Goal: Task Accomplishment & Management: Use online tool/utility

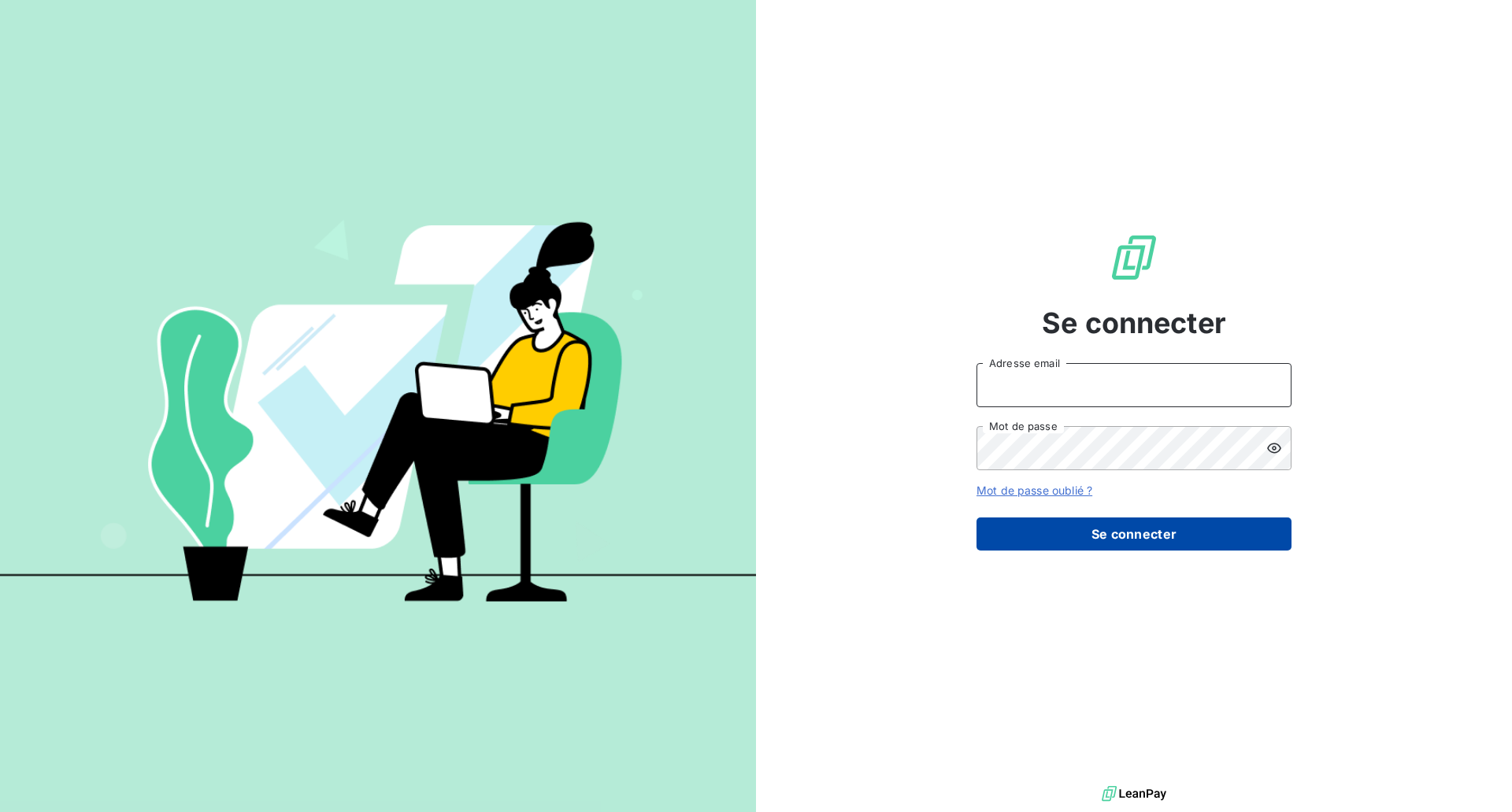
type input "ctellier@brillardetchoin.com"
click at [1107, 526] on button "Se connecter" at bounding box center [1133, 534] width 315 height 33
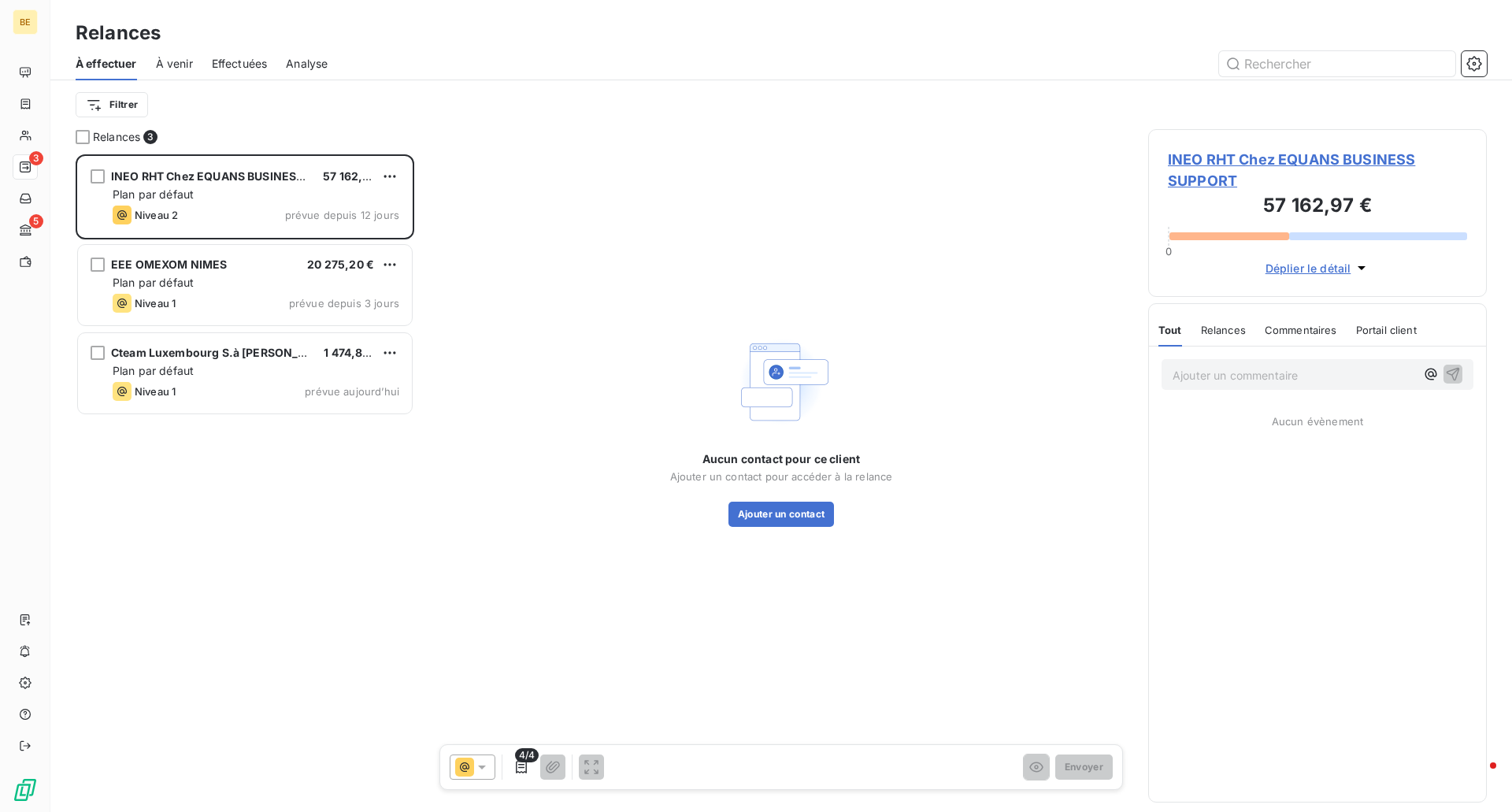
scroll to position [646, 327]
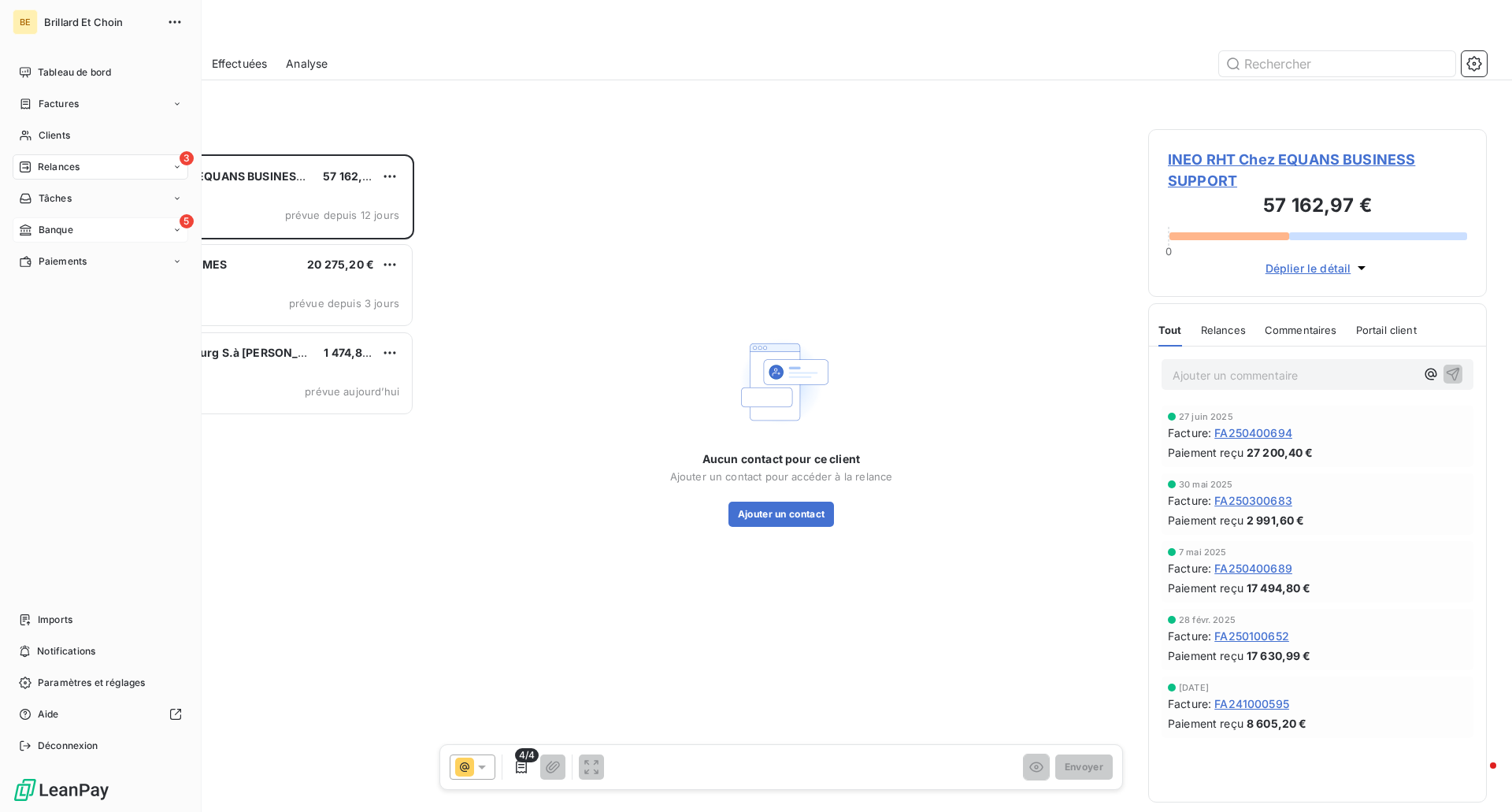
click at [96, 235] on div "5 Banque" at bounding box center [101, 230] width 176 height 26
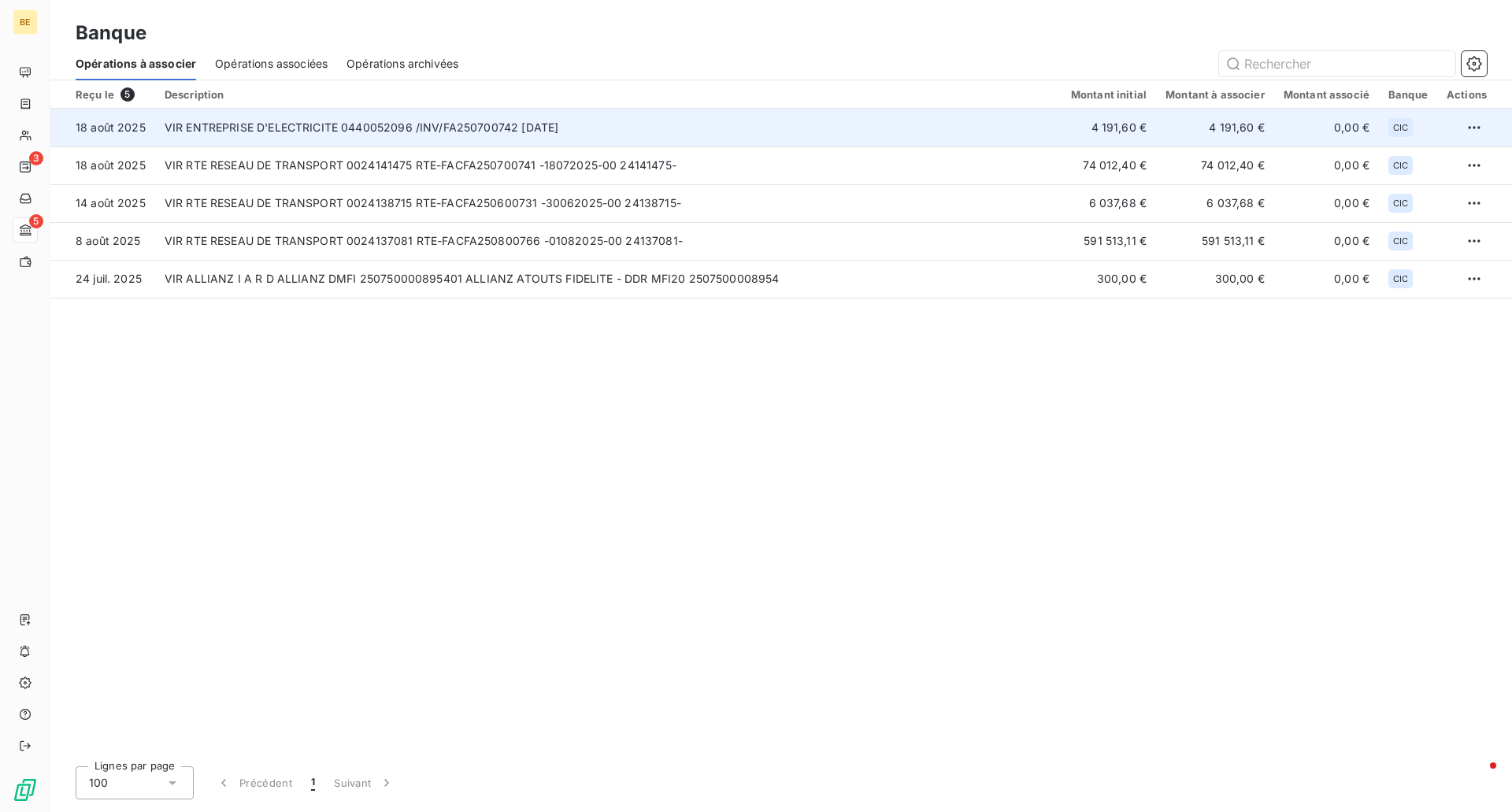
click at [1101, 127] on td "4 191,60 €" at bounding box center [1109, 127] width 95 height 38
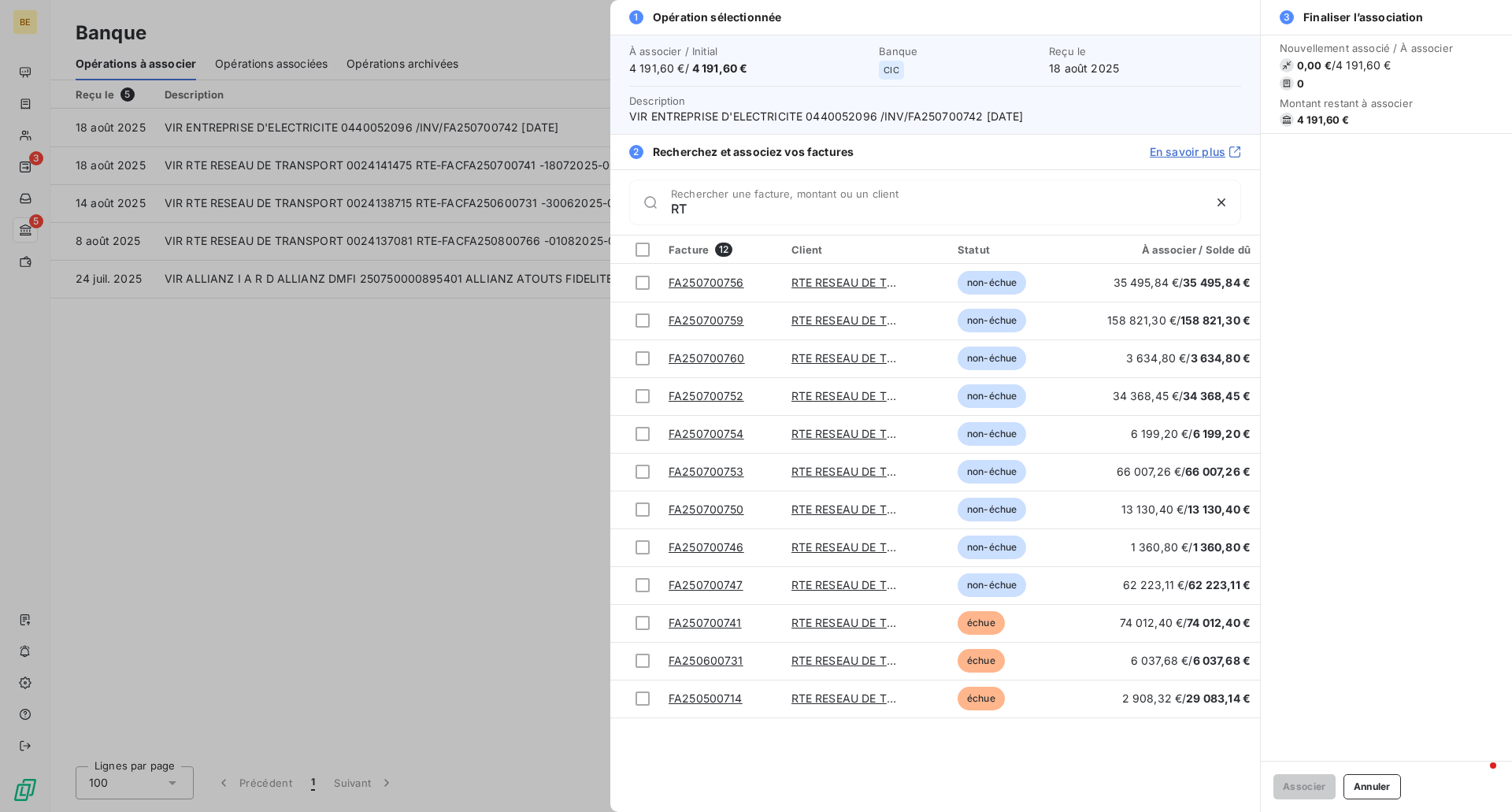
type input "R"
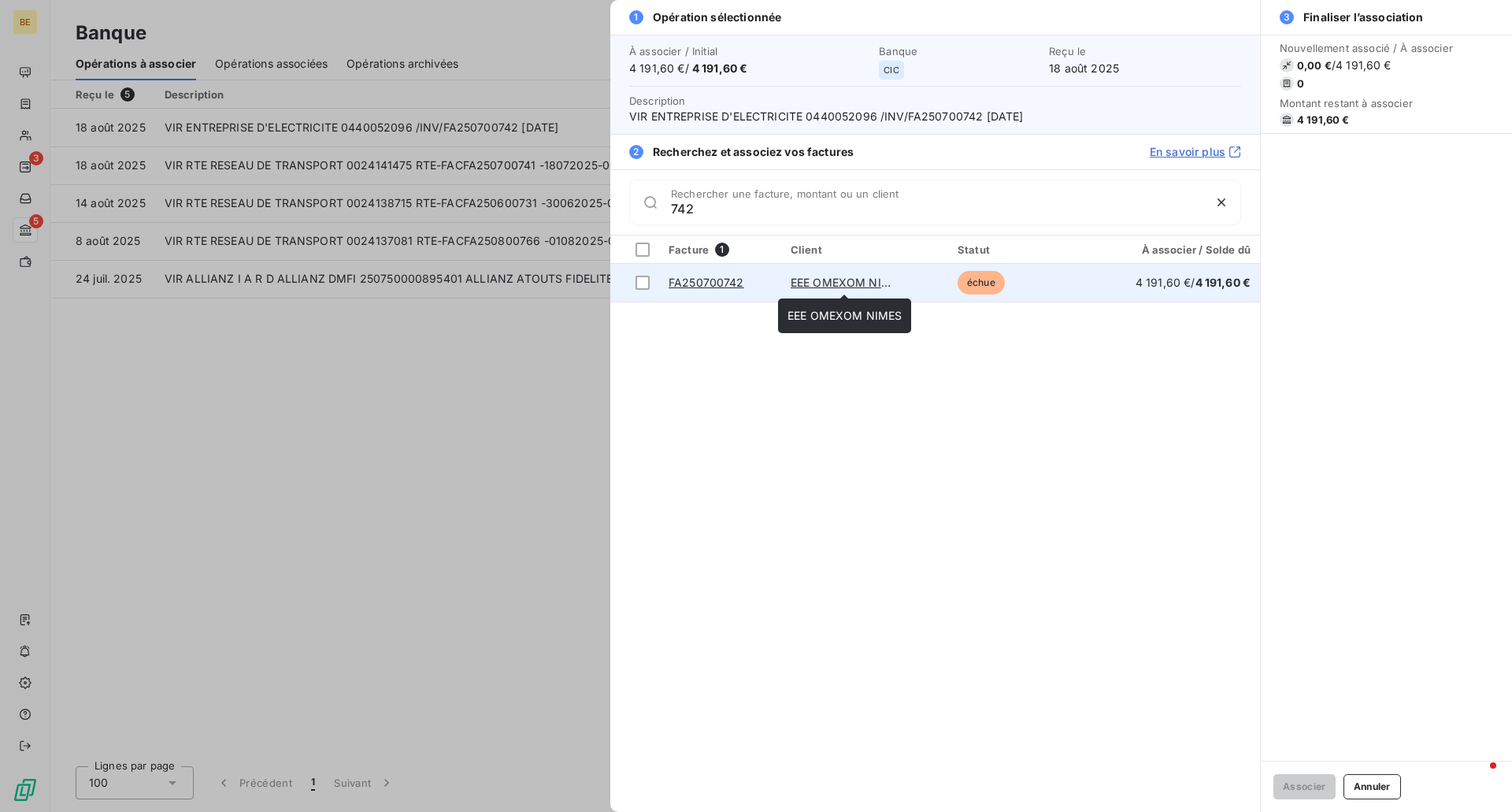
type input "742"
click at [791, 285] on link "EEE OMEXOM NIMES" at bounding box center [848, 282] width 114 height 14
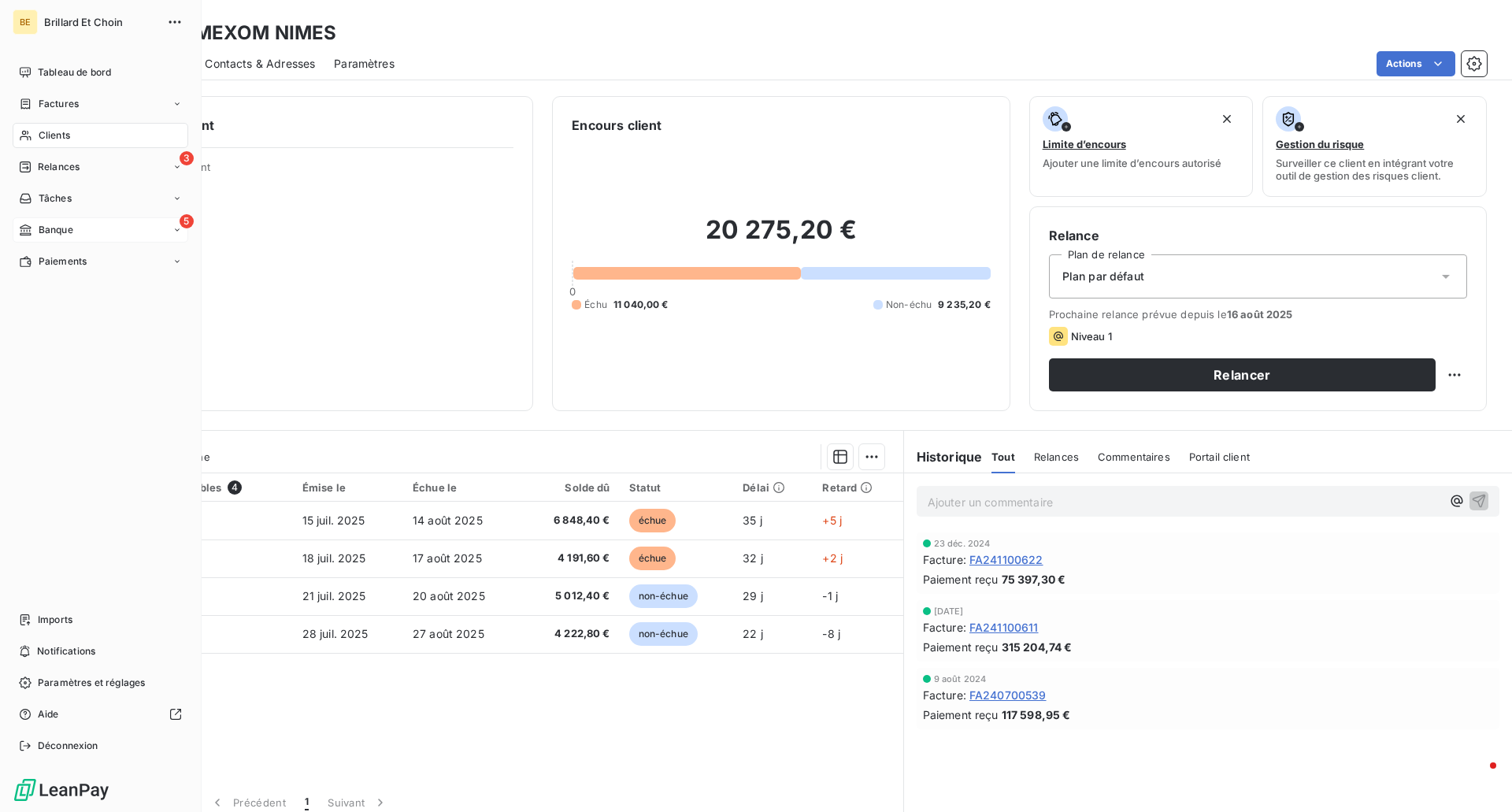
click at [40, 226] on span "Banque" at bounding box center [55, 229] width 35 height 14
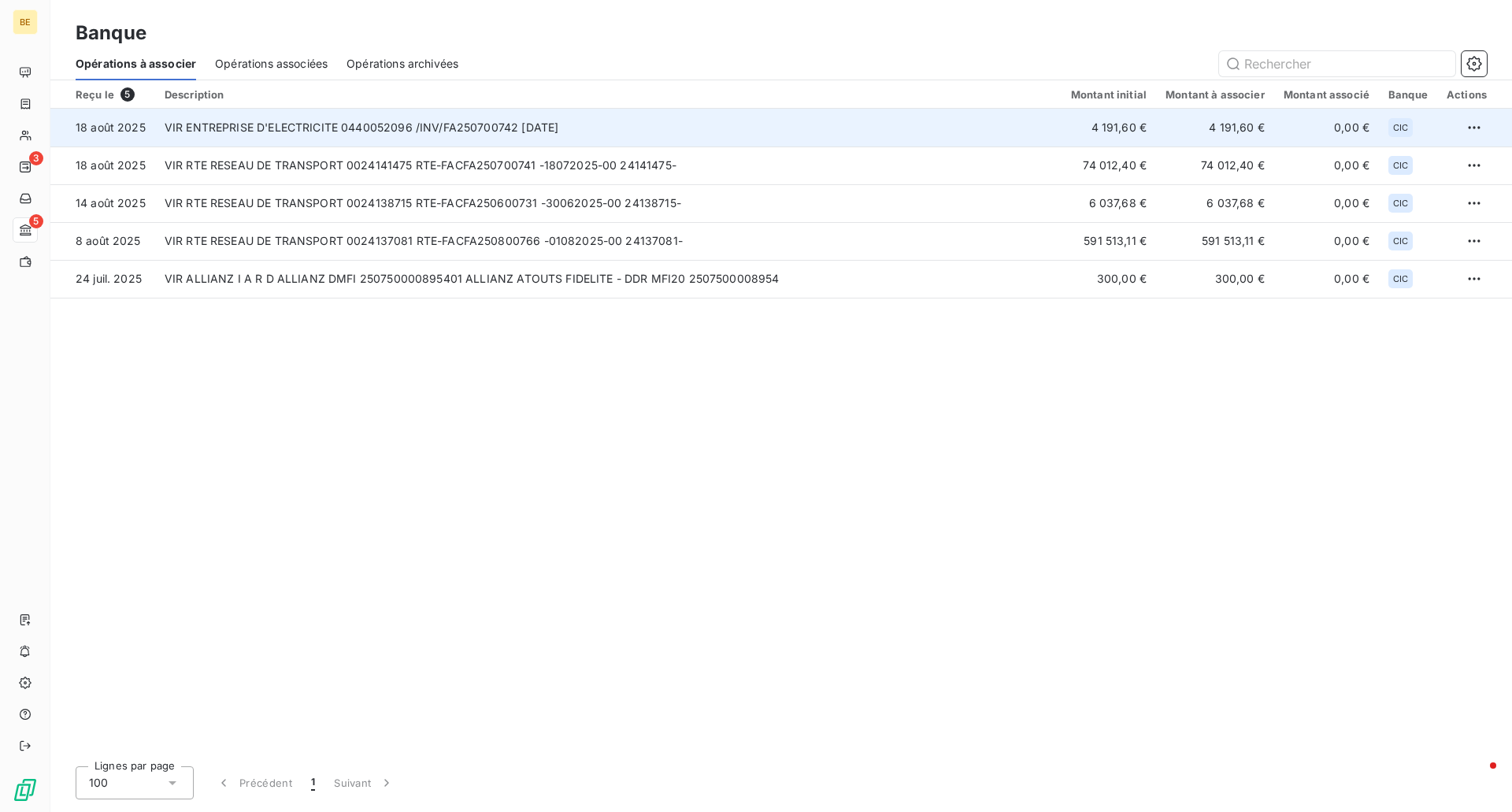
click at [255, 131] on td "VIR ENTREPRISE D'ELECTRICITE 0440052096 /INV/FA250700742 [DATE]" at bounding box center [608, 127] width 907 height 38
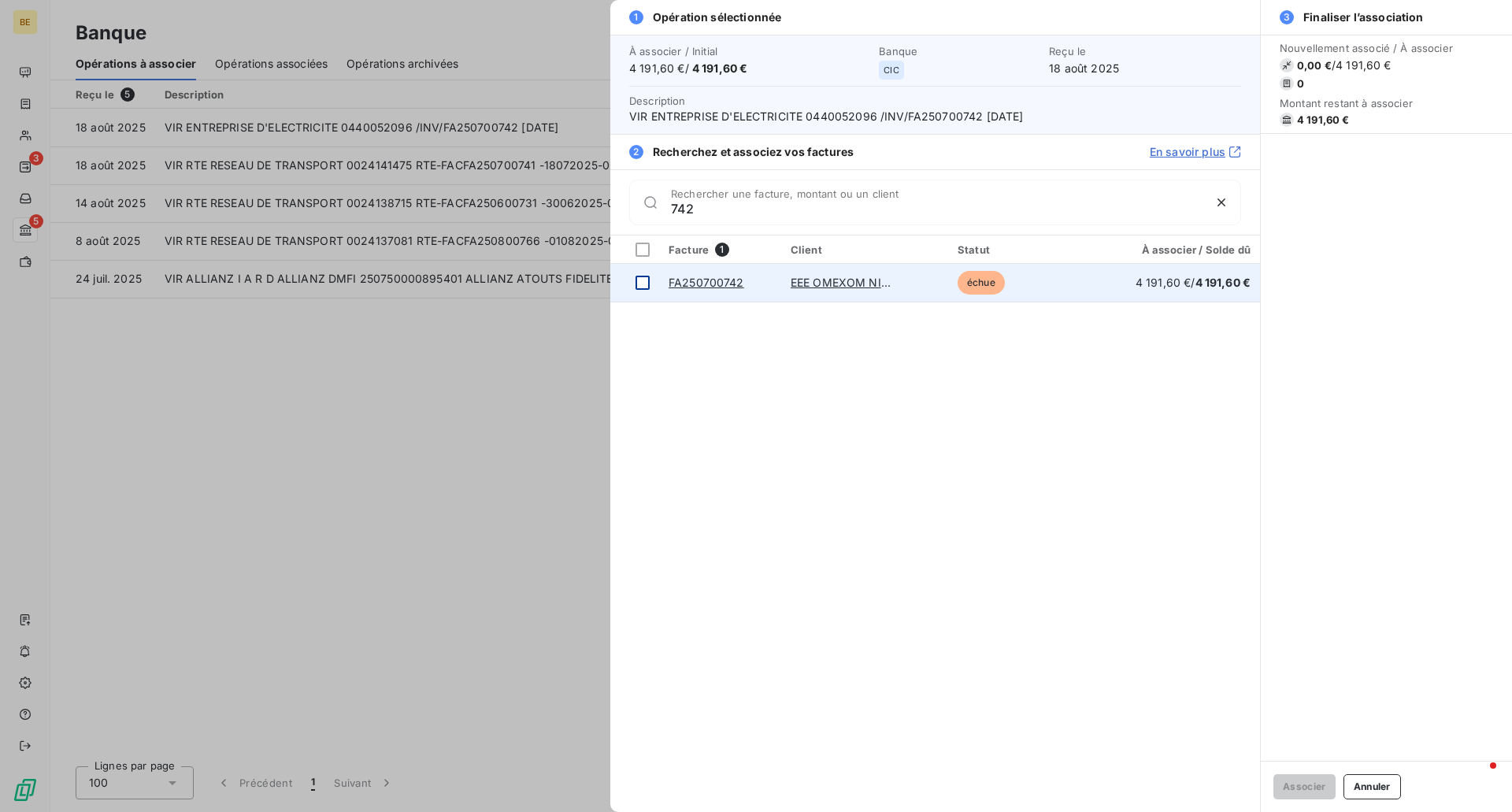
type input "742"
click at [644, 282] on div at bounding box center [642, 282] width 14 height 14
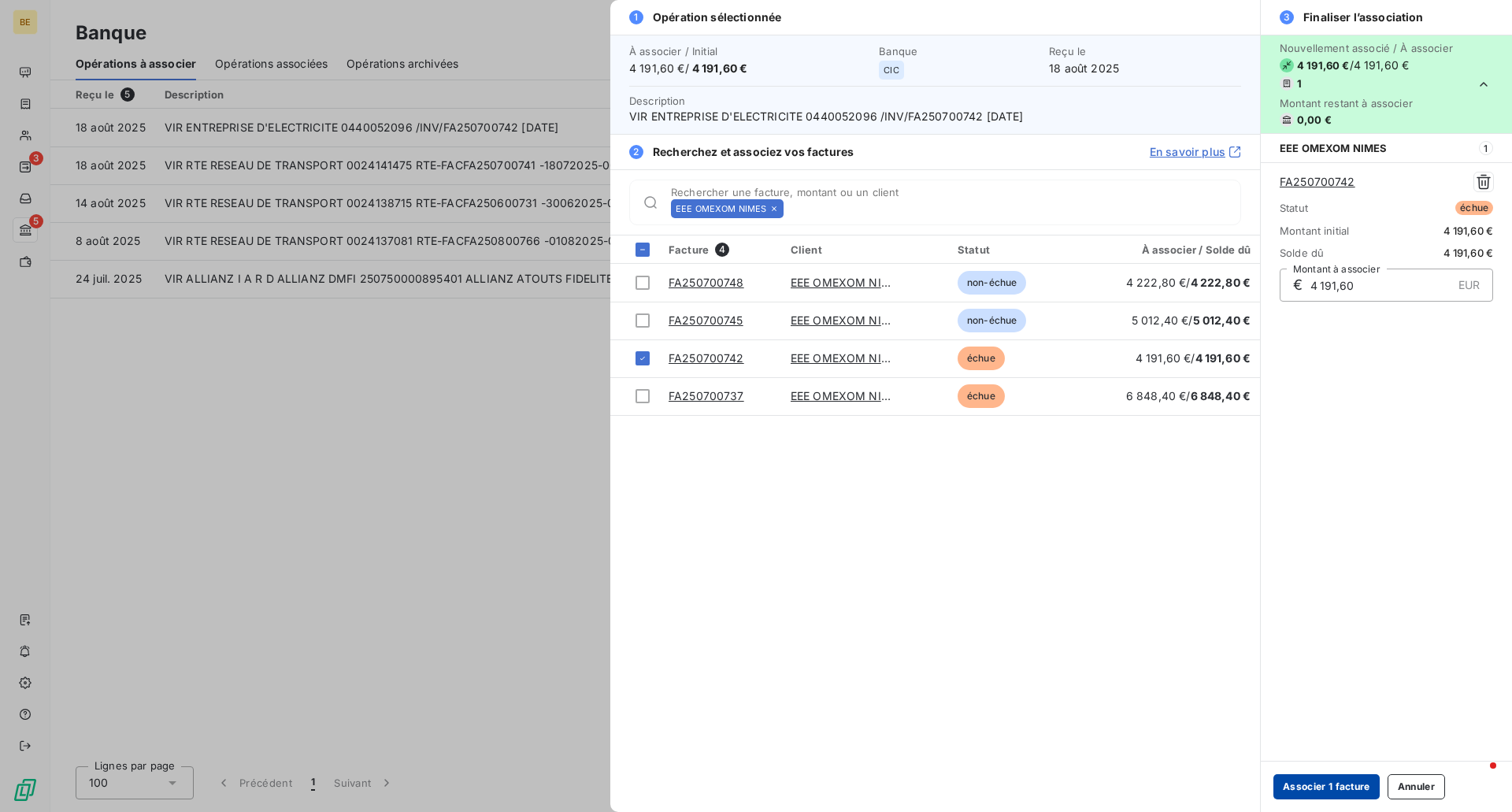
click at [1293, 782] on button "Associer 1 facture" at bounding box center [1326, 787] width 107 height 26
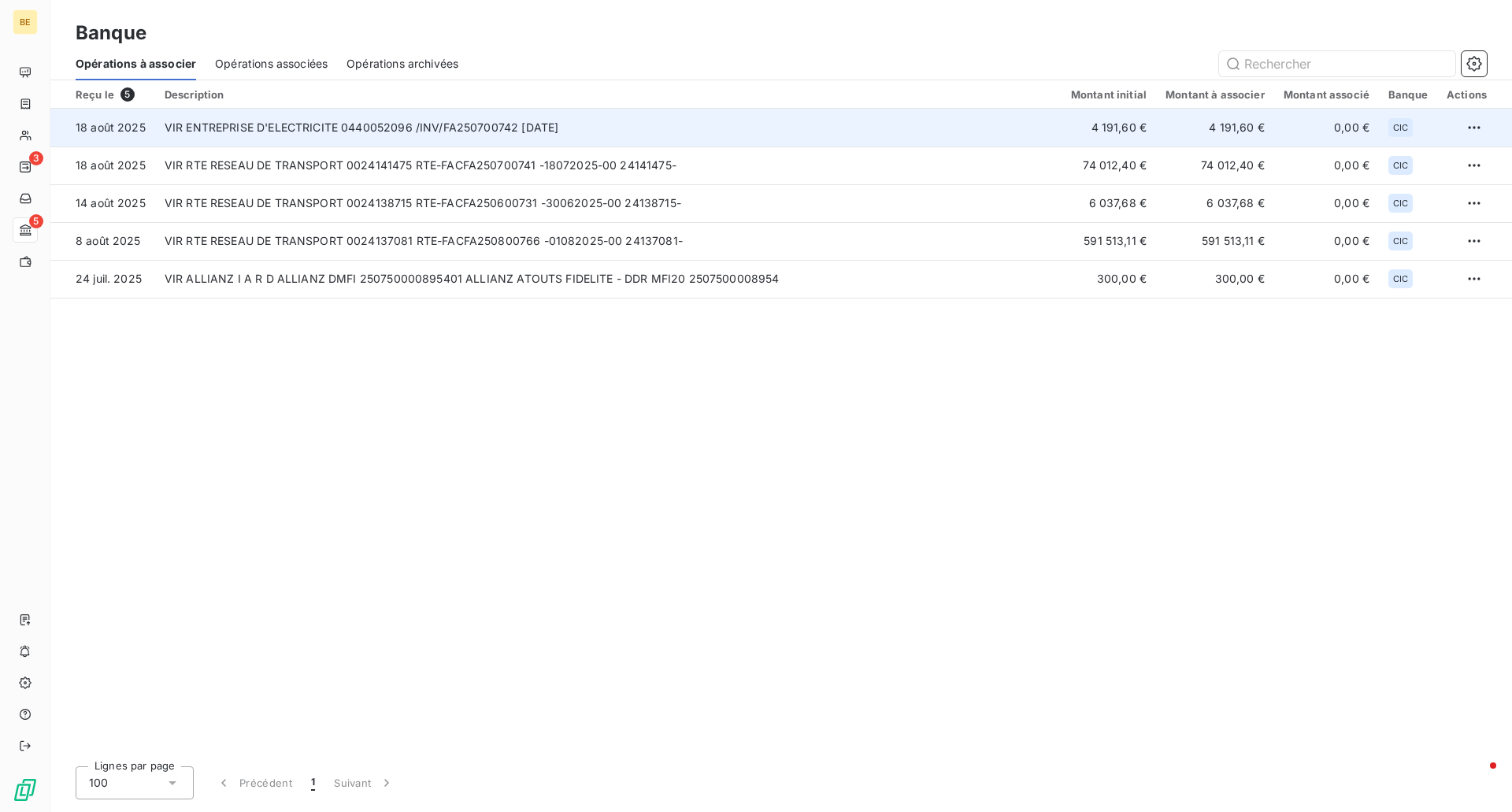
click at [535, 129] on td "VIR ENTREPRISE D'ELECTRICITE 0440052096 /INV/FA250700742 [DATE]" at bounding box center [608, 127] width 907 height 38
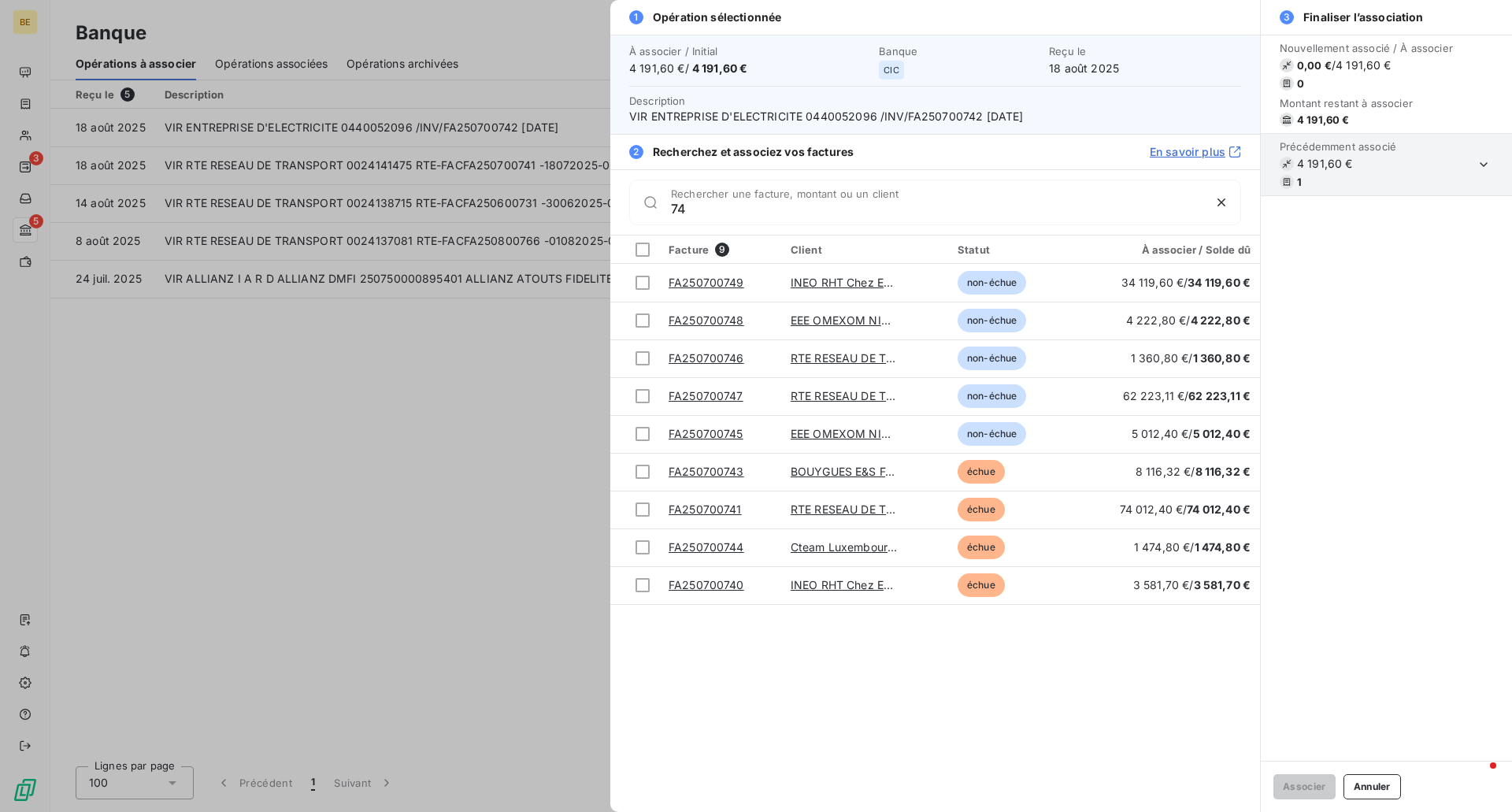
type input "7"
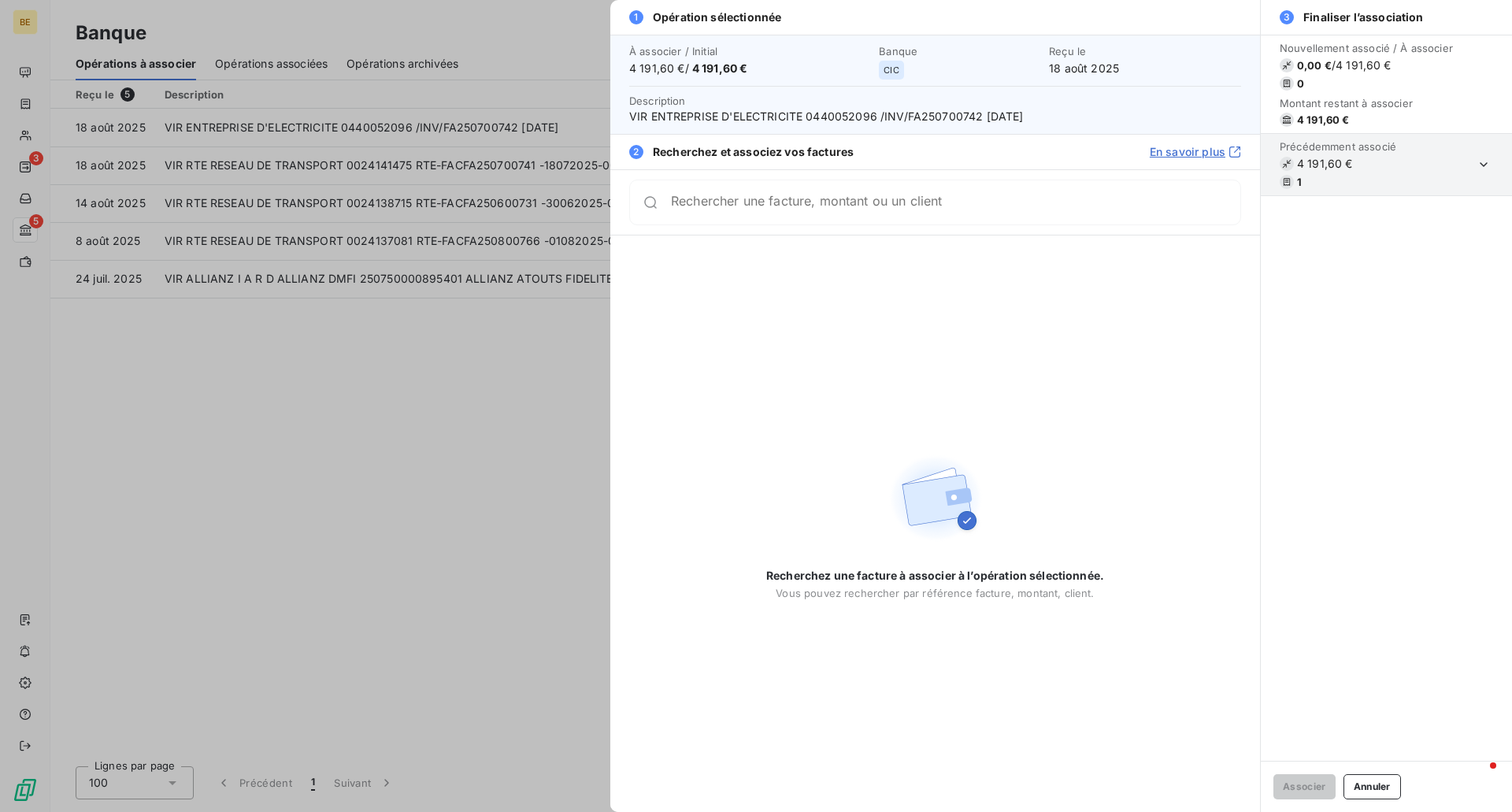
click at [753, 406] on div "Recherchez une facture à associer à l’opération sélectionnée. Vous pouvez reche…" at bounding box center [936, 524] width 650 height 577
click at [559, 397] on div at bounding box center [756, 406] width 1512 height 812
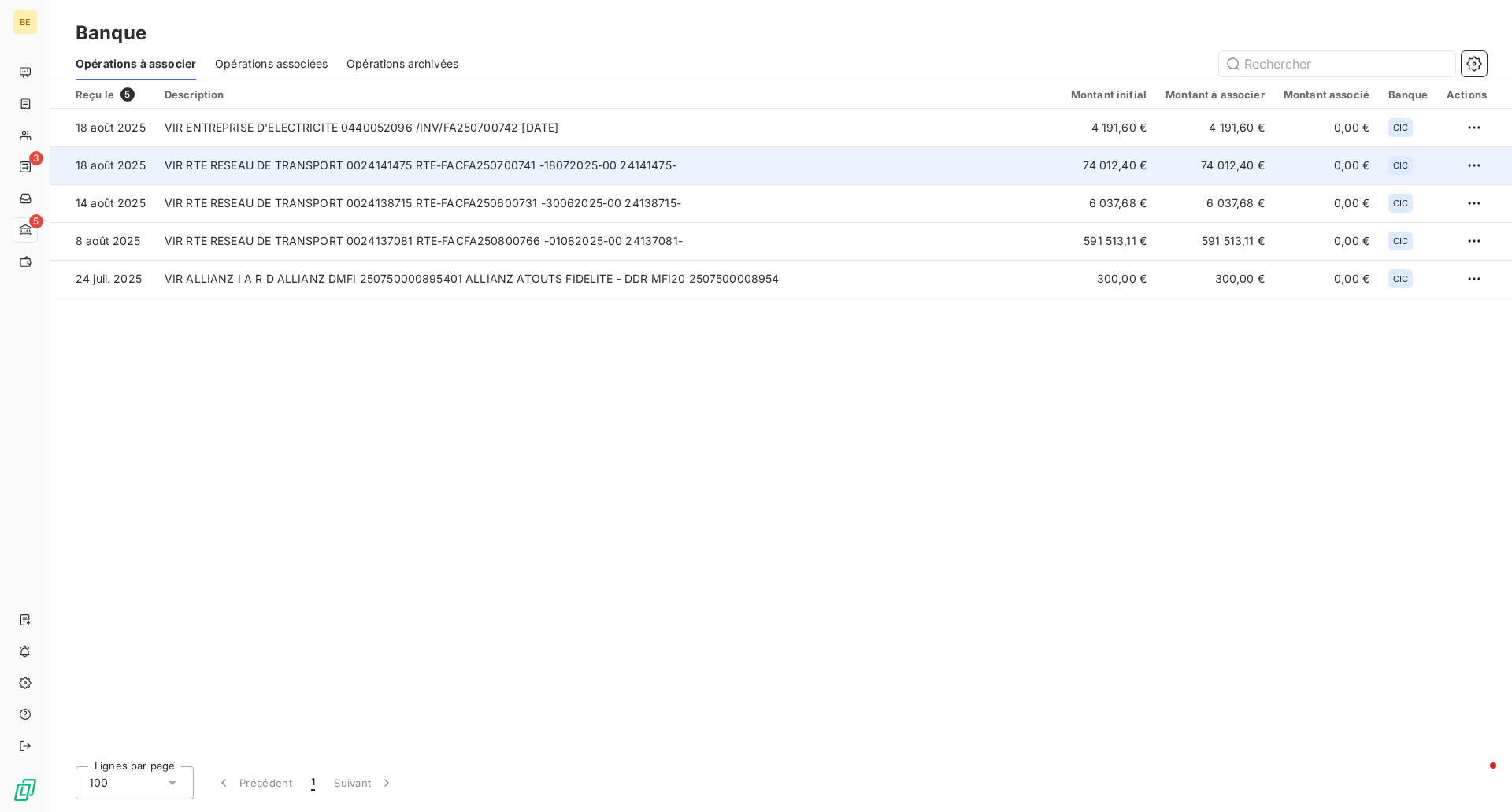
click at [192, 157] on td "VIR RTE RESEAU DE TRANSPORT 0024141475 RTE-FACFA250700741 -18072025-00 24141475-" at bounding box center [608, 165] width 907 height 38
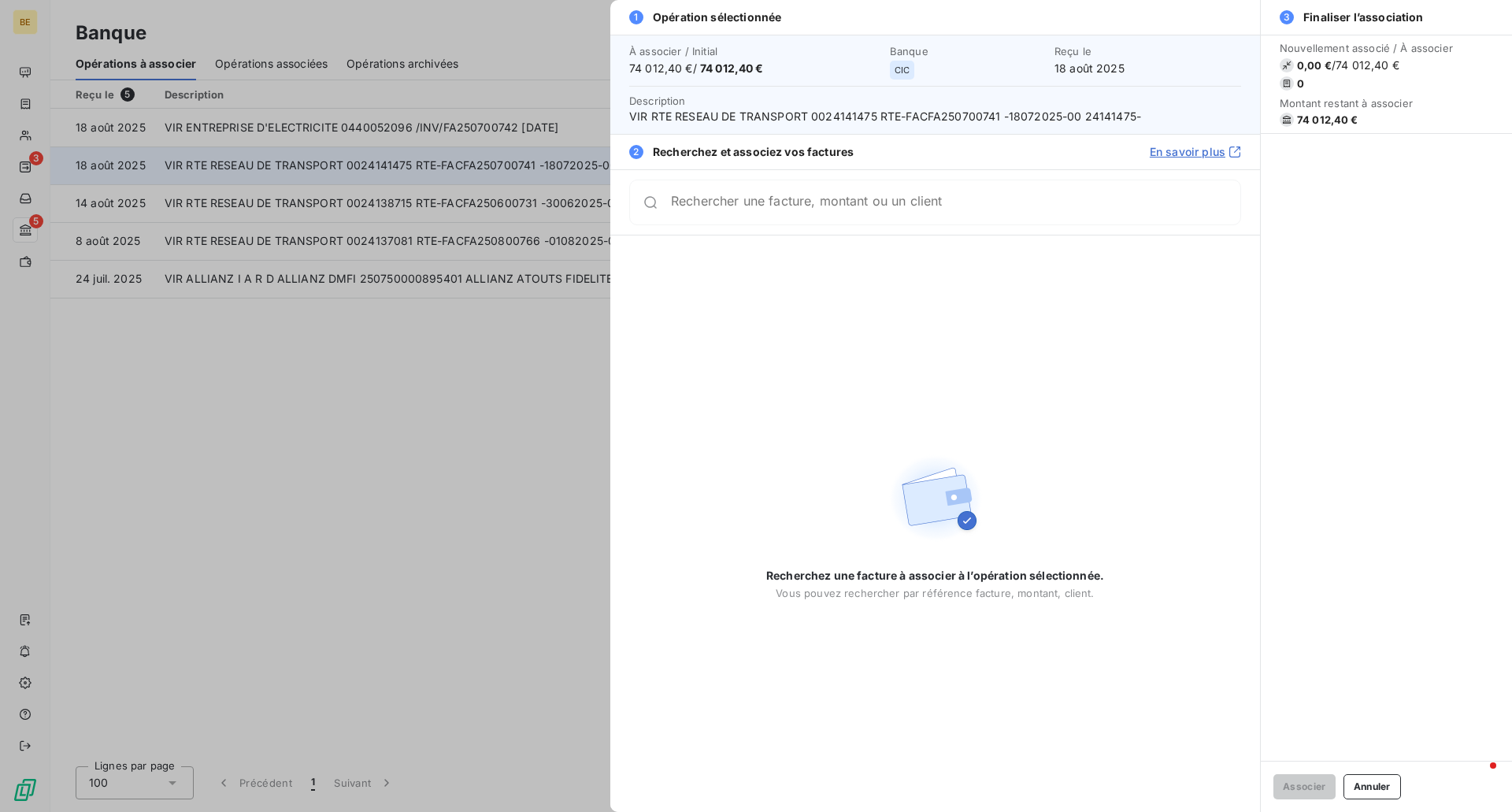
click at [192, 157] on div at bounding box center [756, 406] width 1512 height 812
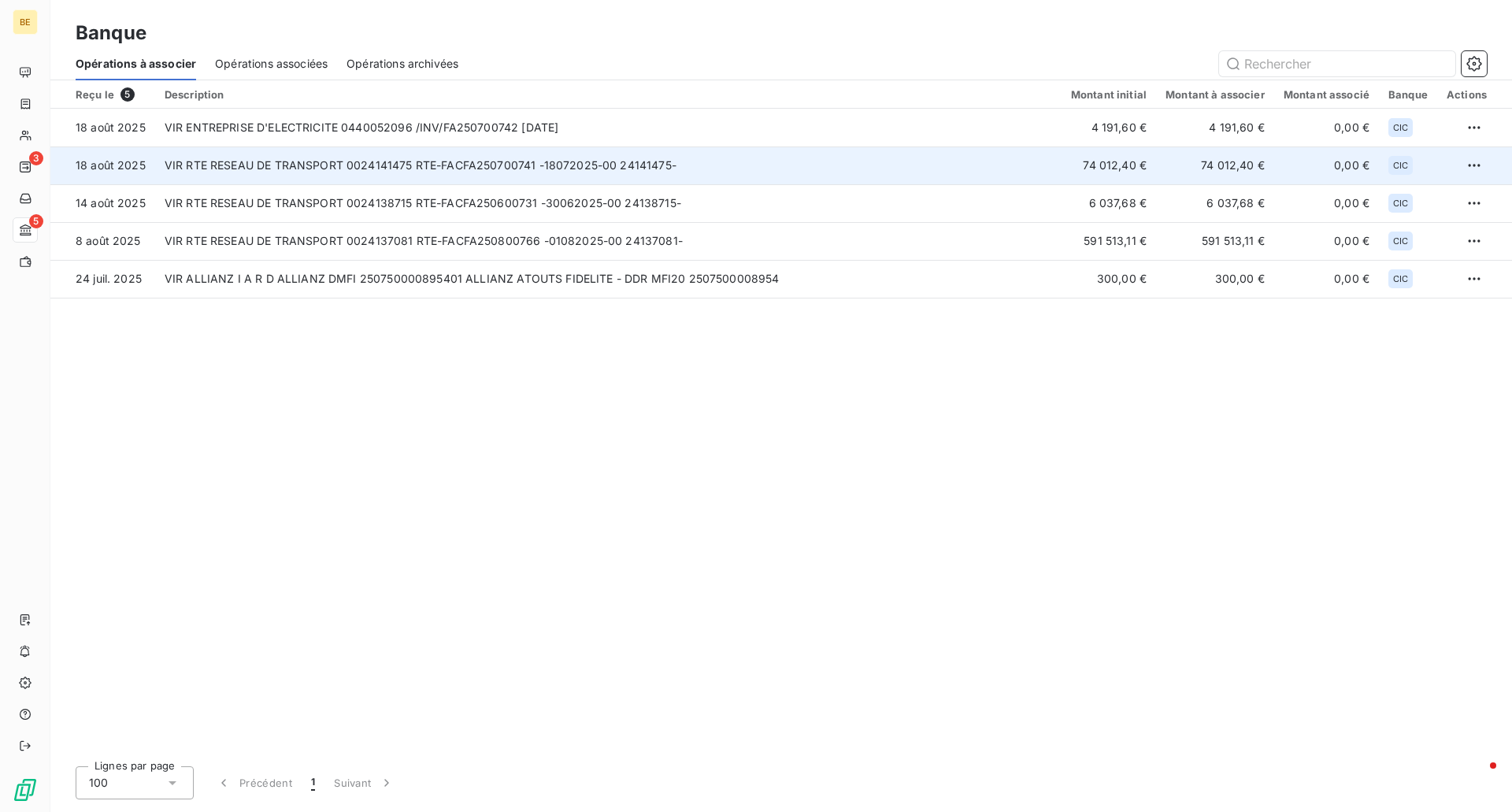
click at [1075, 162] on td "74 012,40 €" at bounding box center [1109, 165] width 95 height 38
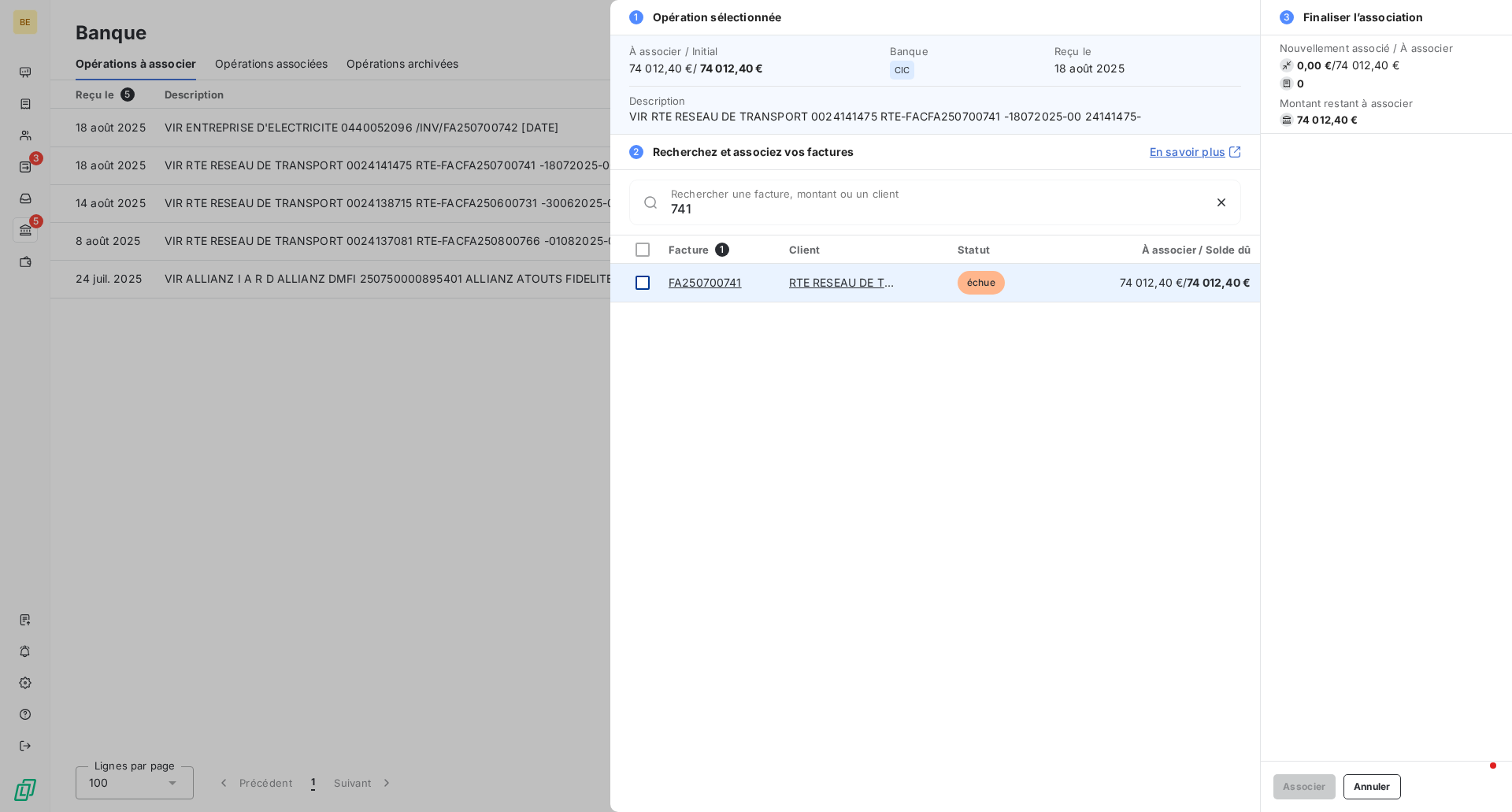
type input "741"
click at [639, 276] on div at bounding box center [642, 282] width 14 height 14
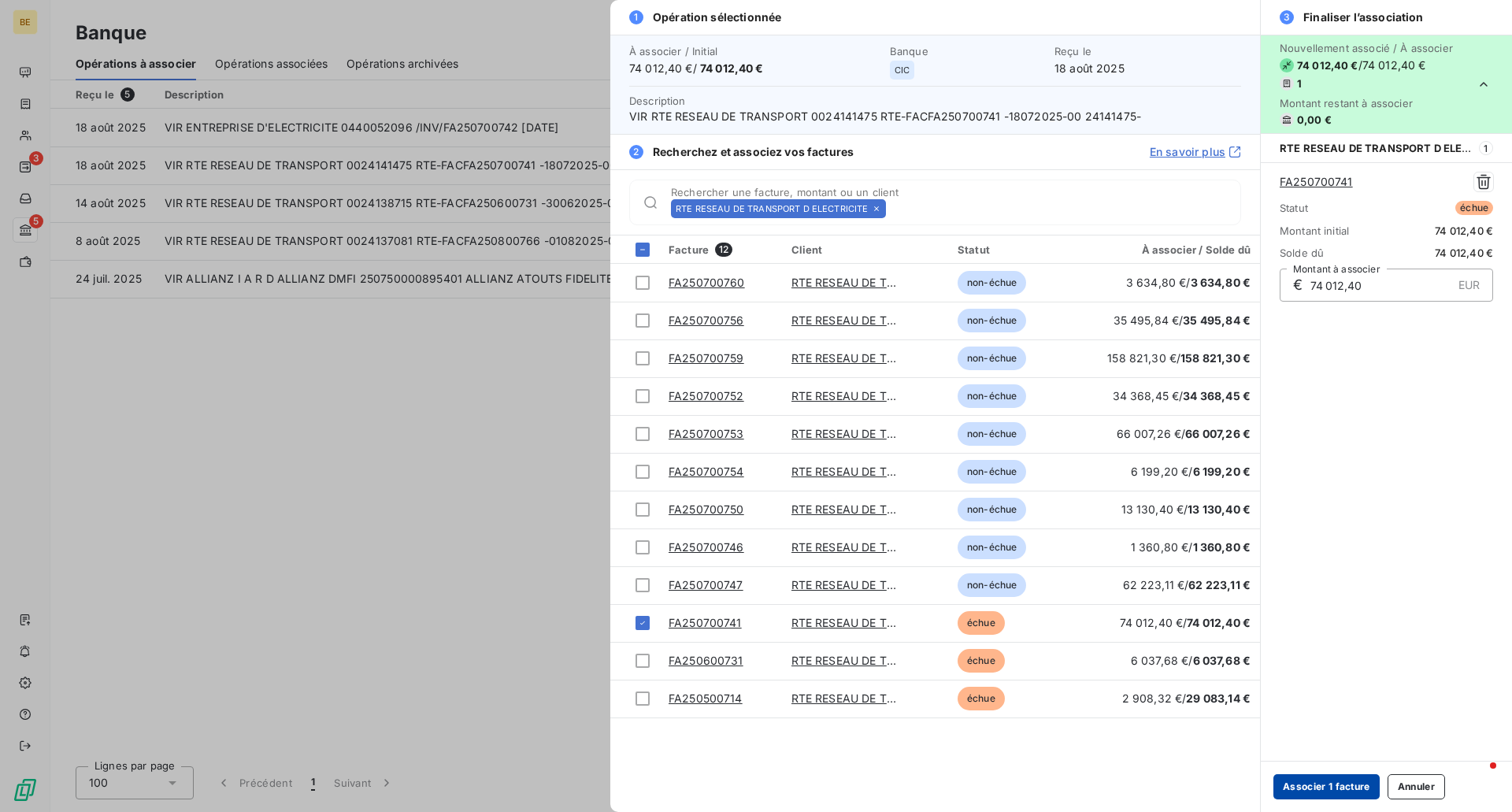
click at [1306, 795] on button "Associer 1 facture" at bounding box center [1326, 787] width 107 height 26
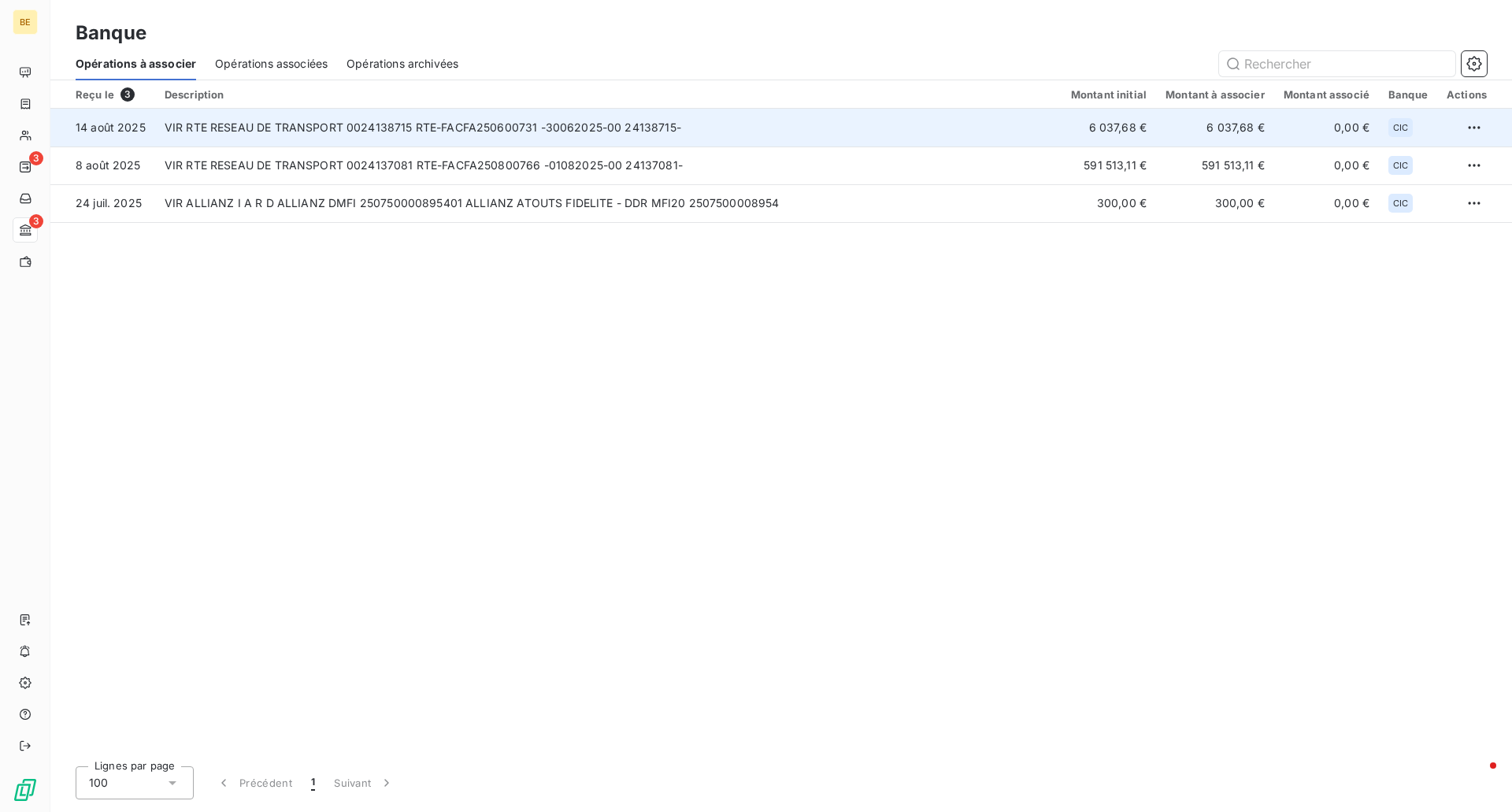
click at [555, 129] on td "VIR RTE RESEAU DE TRANSPORT 0024138715 RTE-FACFA250600731 -30062025-00 24138715-" at bounding box center [608, 127] width 907 height 38
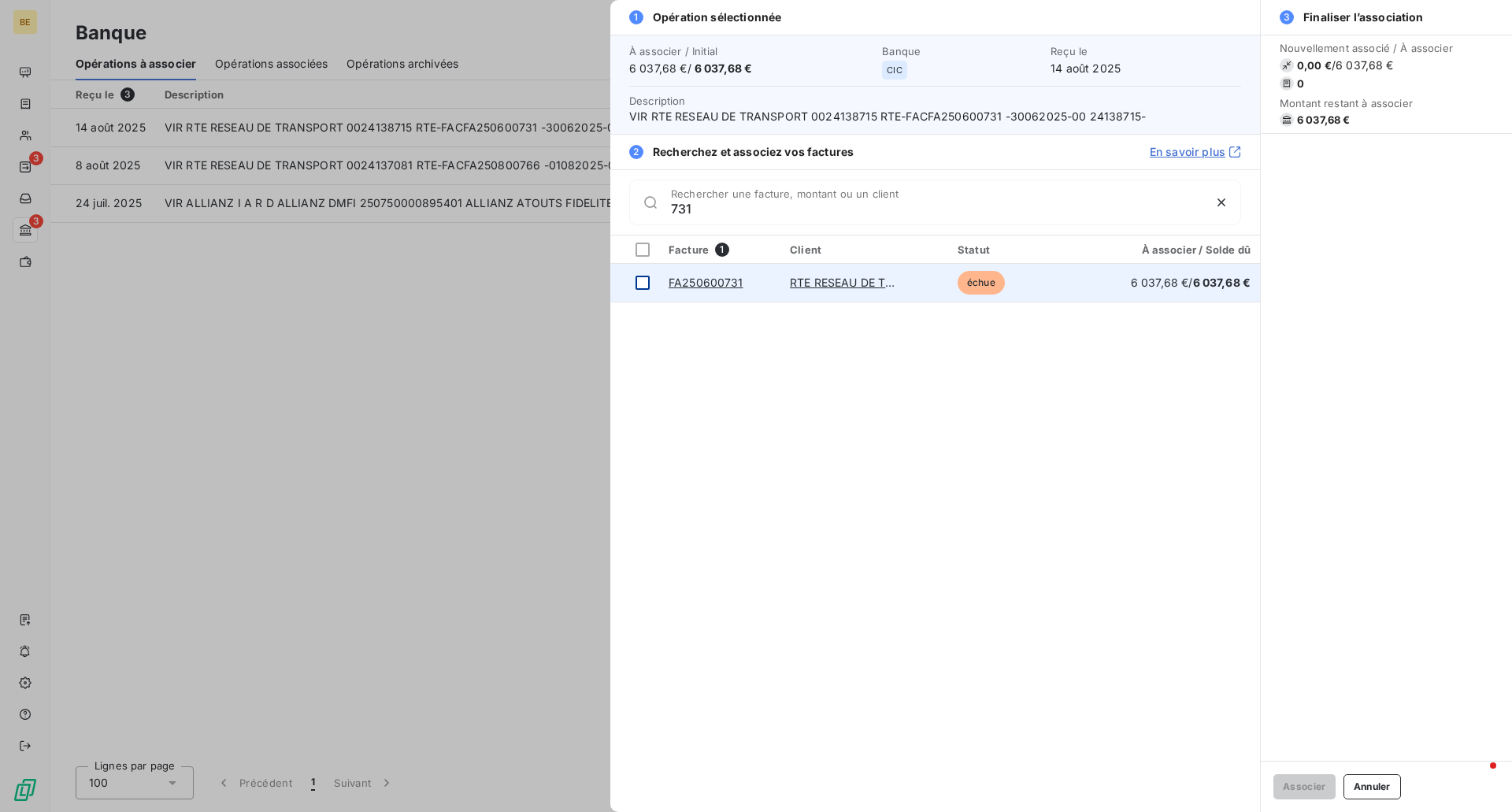
type input "731"
click at [642, 278] on div at bounding box center [642, 282] width 14 height 14
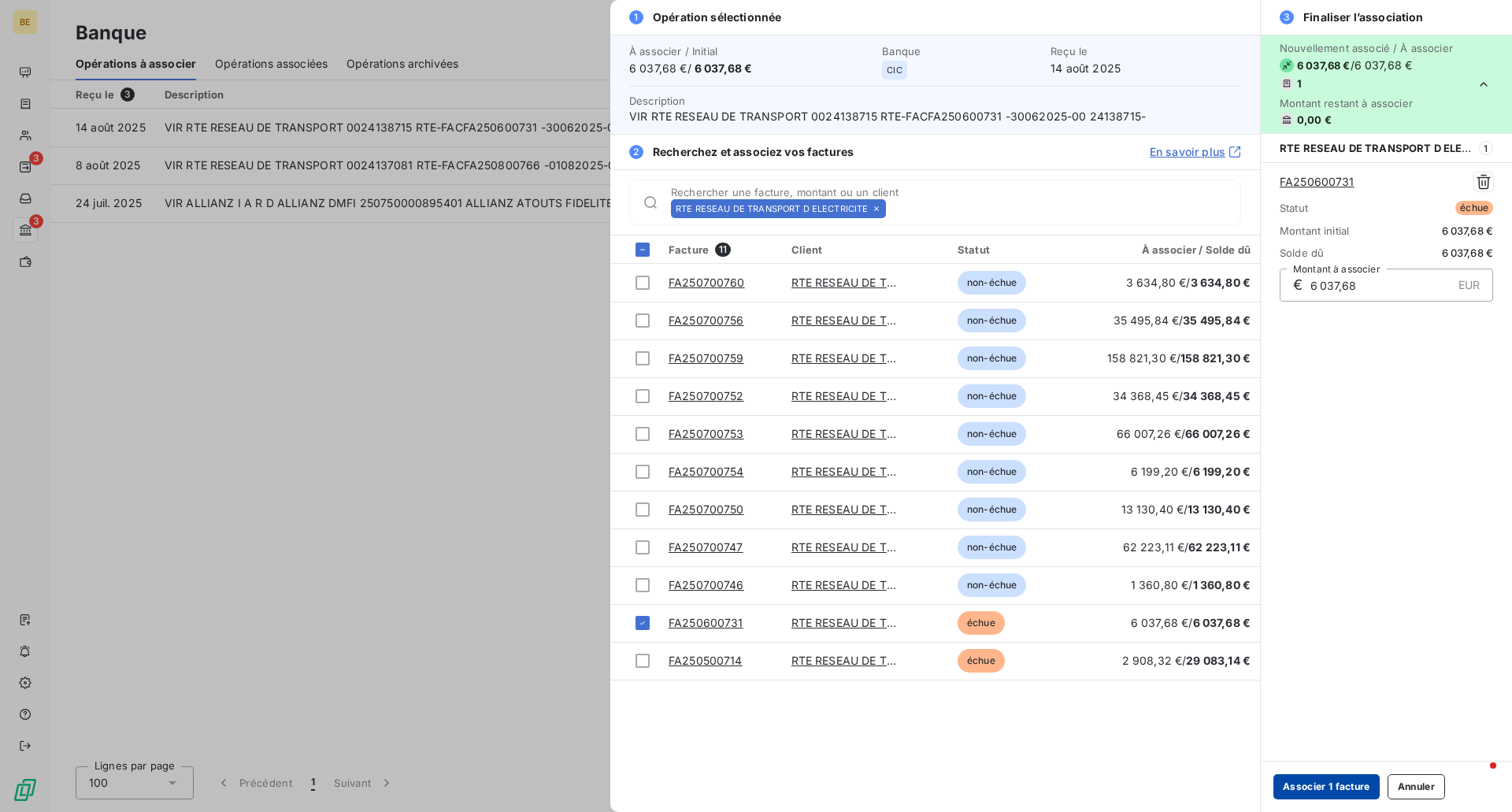
click at [1314, 784] on button "Associer 1 facture" at bounding box center [1326, 787] width 107 height 26
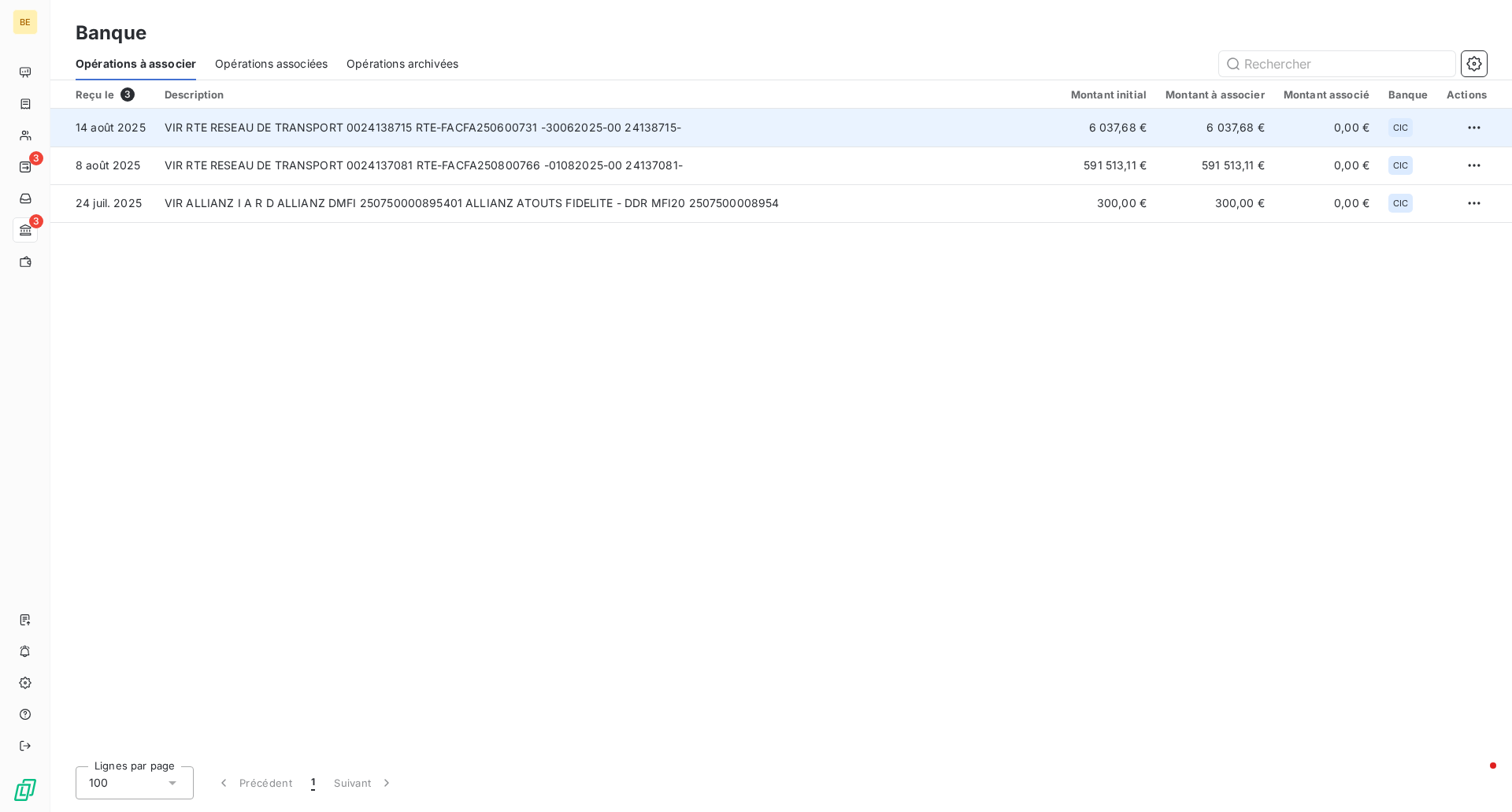
click at [437, 136] on td "VIR RTE RESEAU DE TRANSPORT 0024138715 RTE-FACFA250600731 -30062025-00 24138715-" at bounding box center [608, 127] width 907 height 38
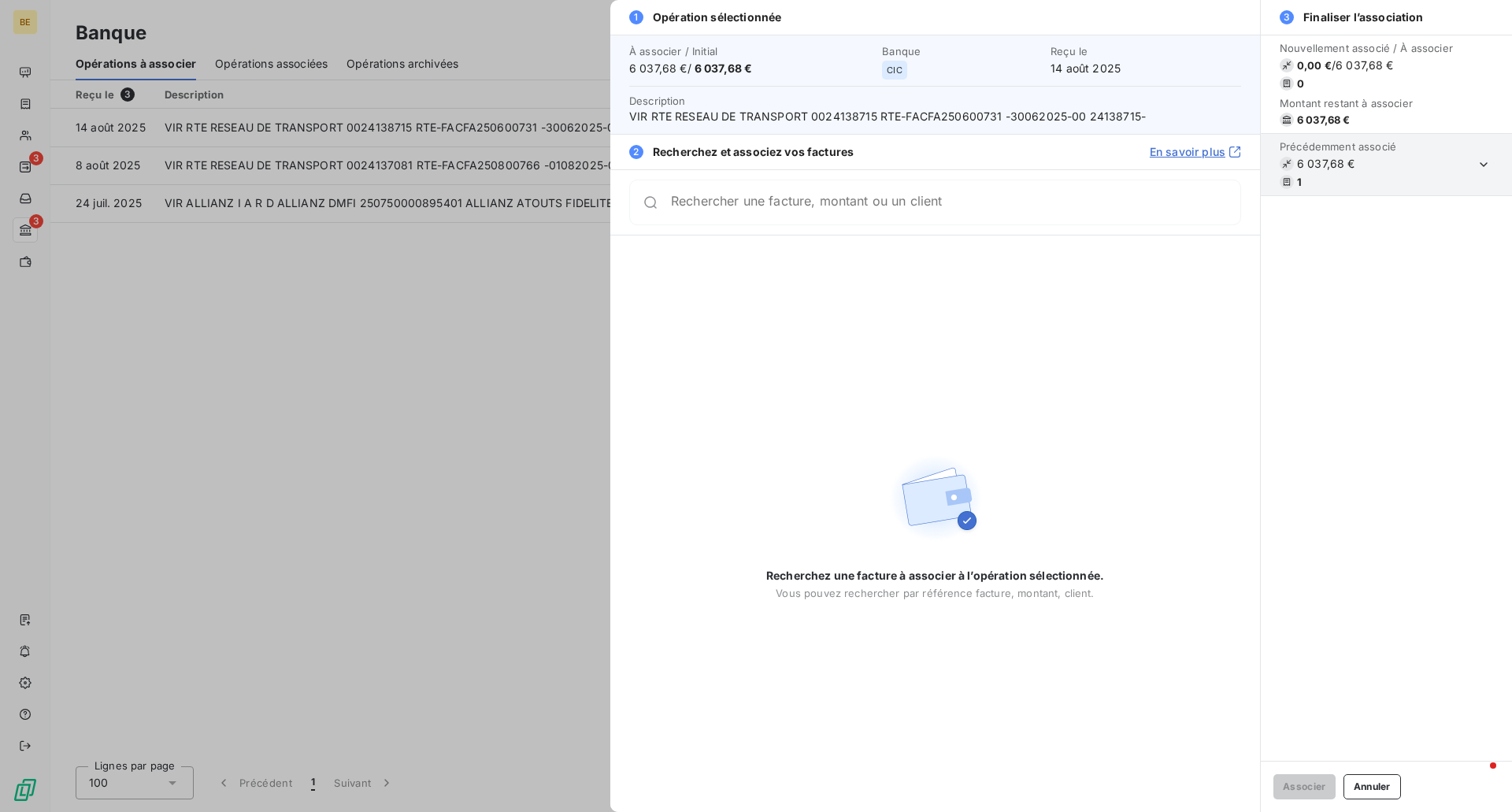
click at [698, 264] on div "Recherchez une facture à associer à l’opération sélectionnée. Vous pouvez reche…" at bounding box center [936, 524] width 650 height 577
click at [702, 207] on input "Rechercher une facture, montant ou un client" at bounding box center [956, 208] width 570 height 15
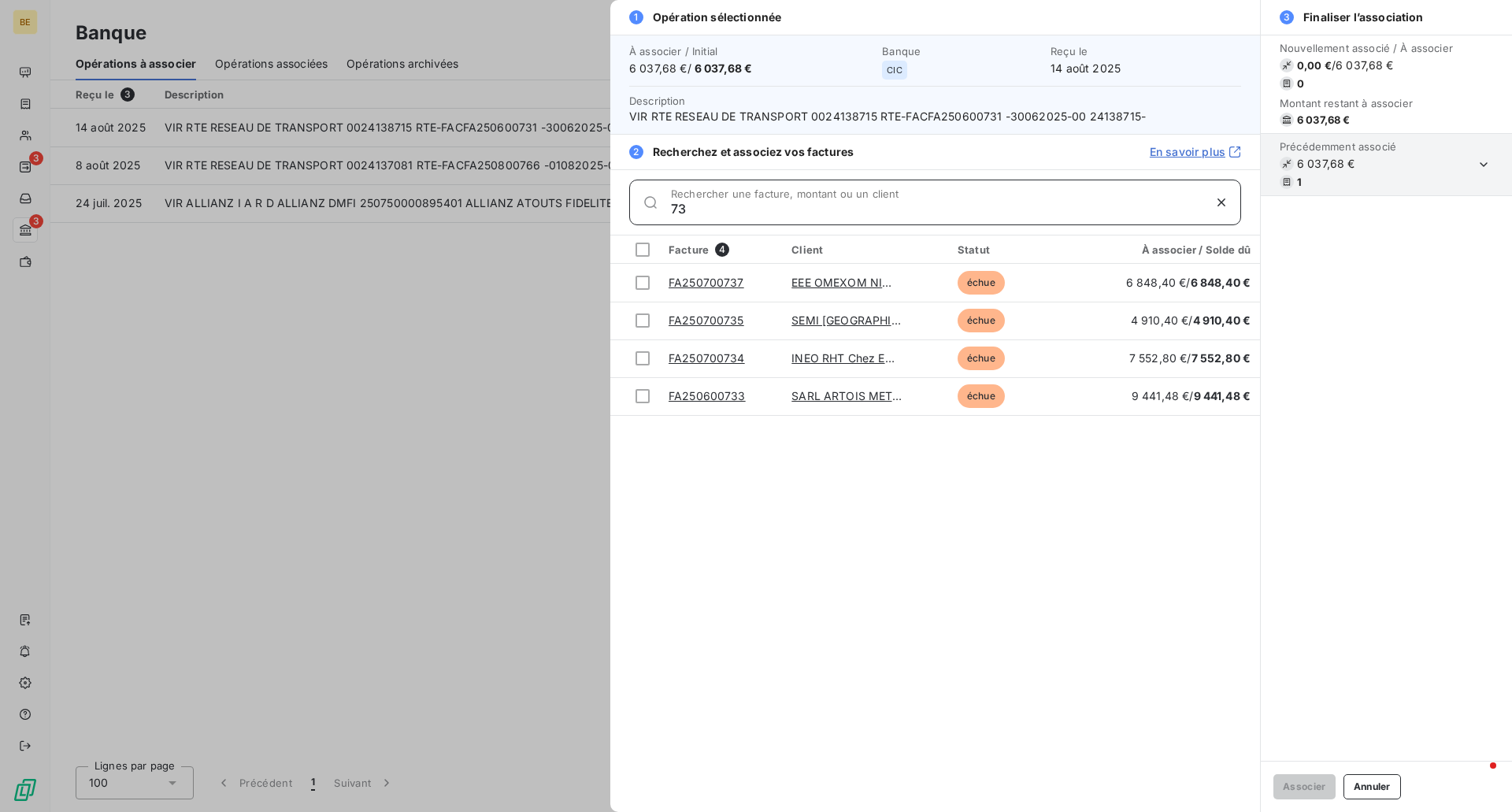
type input "7"
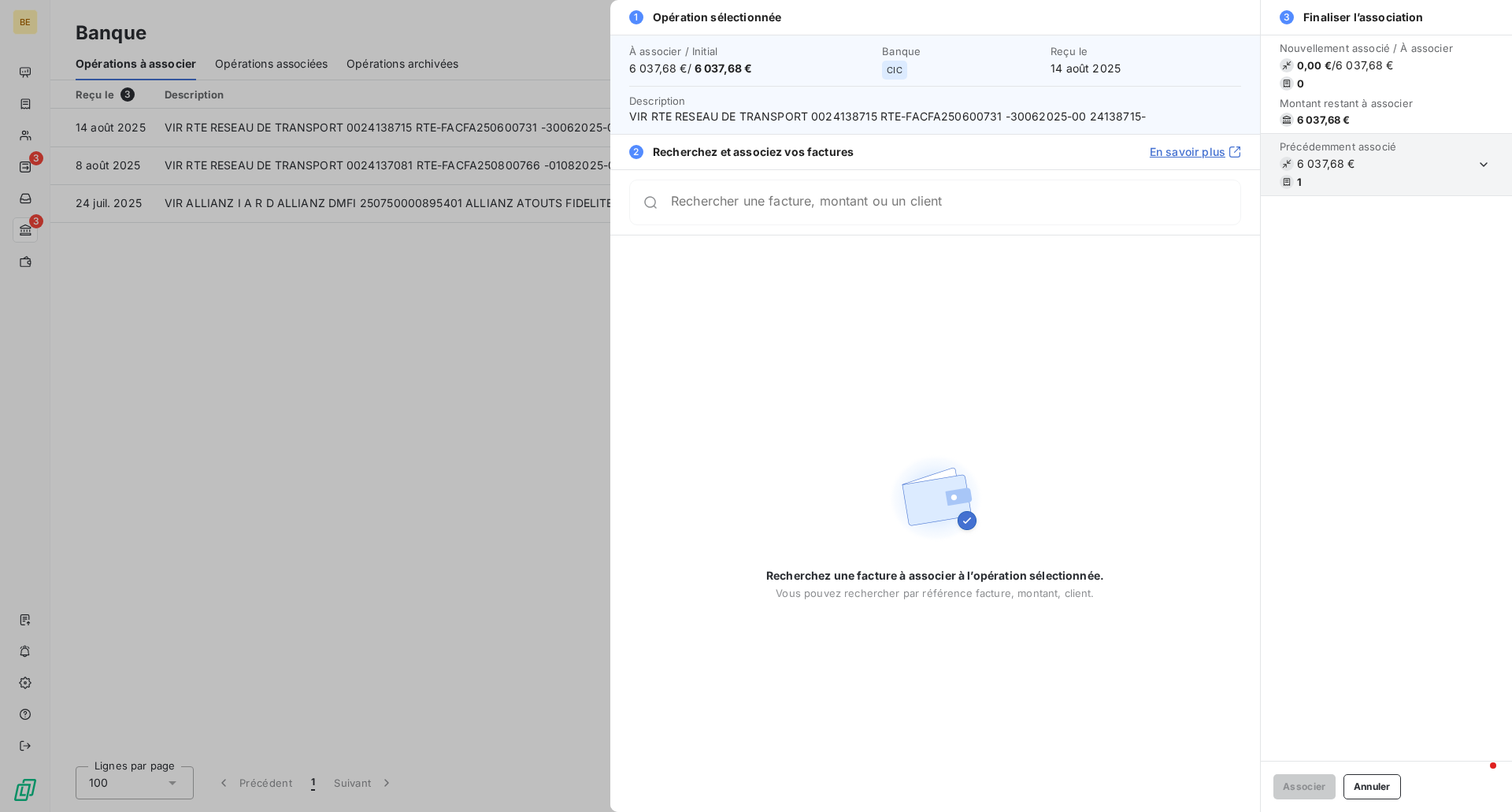
click at [352, 354] on div at bounding box center [756, 406] width 1512 height 812
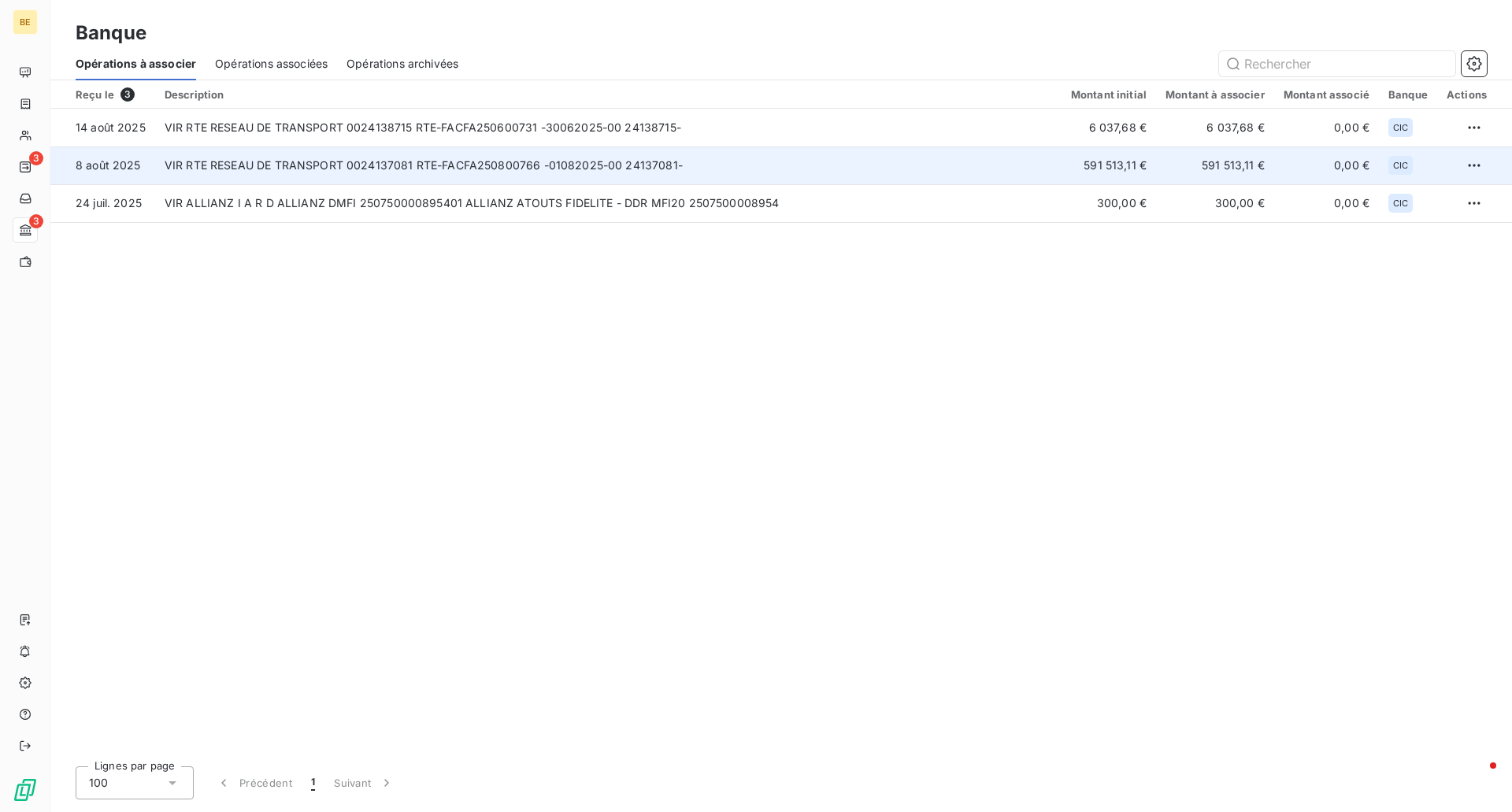
click at [221, 165] on td "VIR RTE RESEAU DE TRANSPORT 0024137081 RTE-FACFA250800766 -01082025-00 24137081-" at bounding box center [608, 165] width 907 height 38
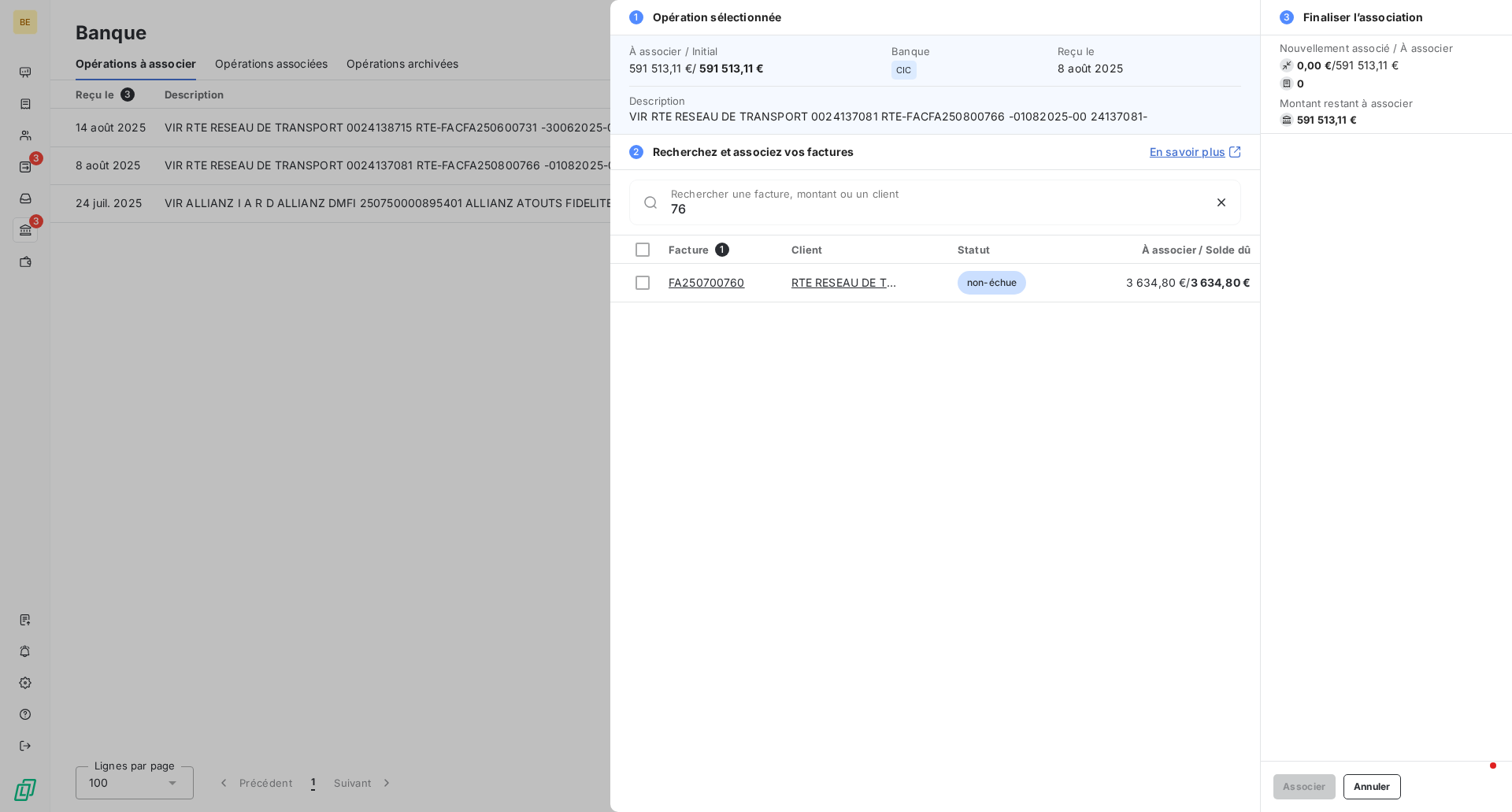
type input "7"
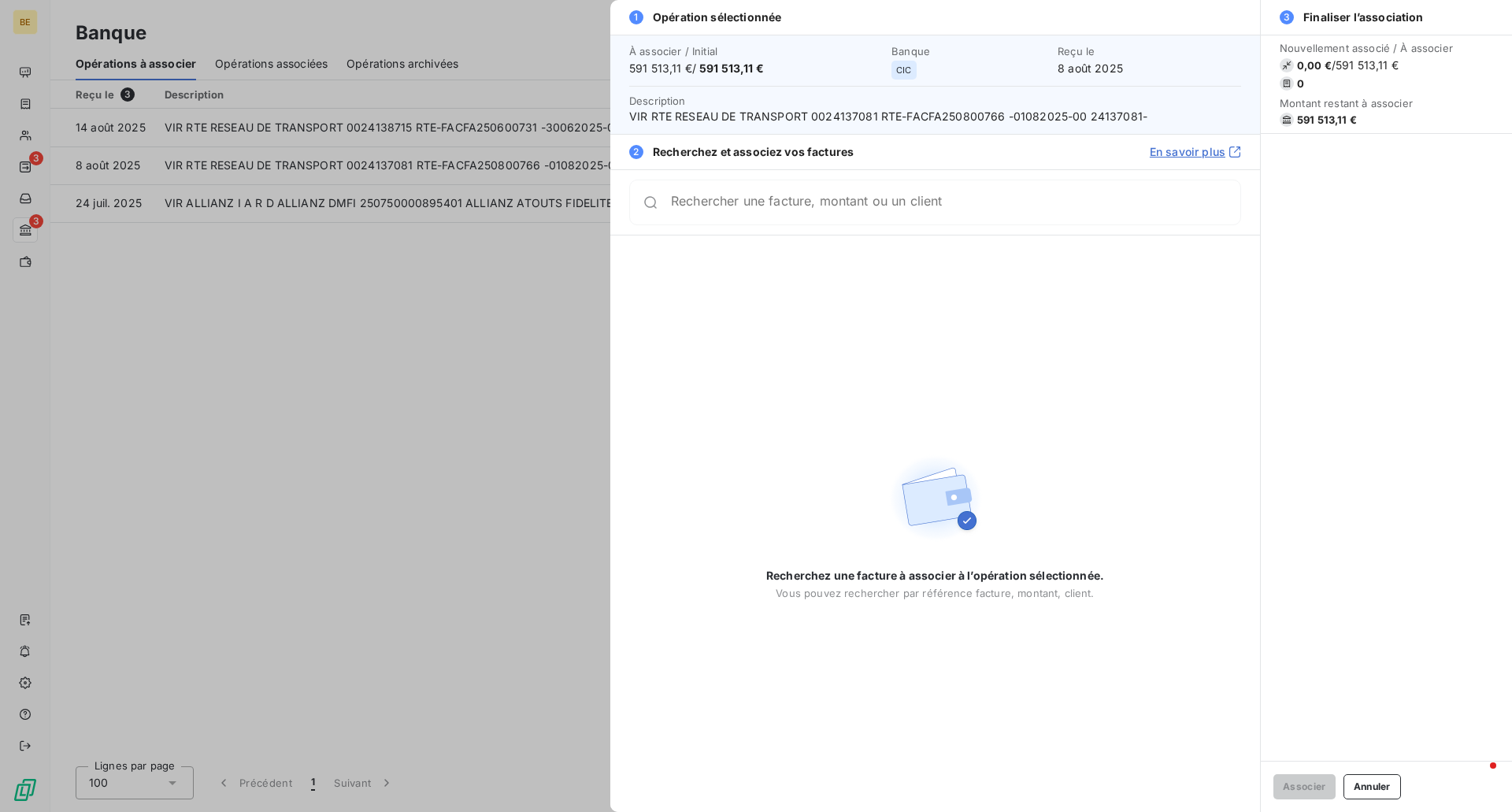
click at [506, 411] on div at bounding box center [756, 406] width 1512 height 812
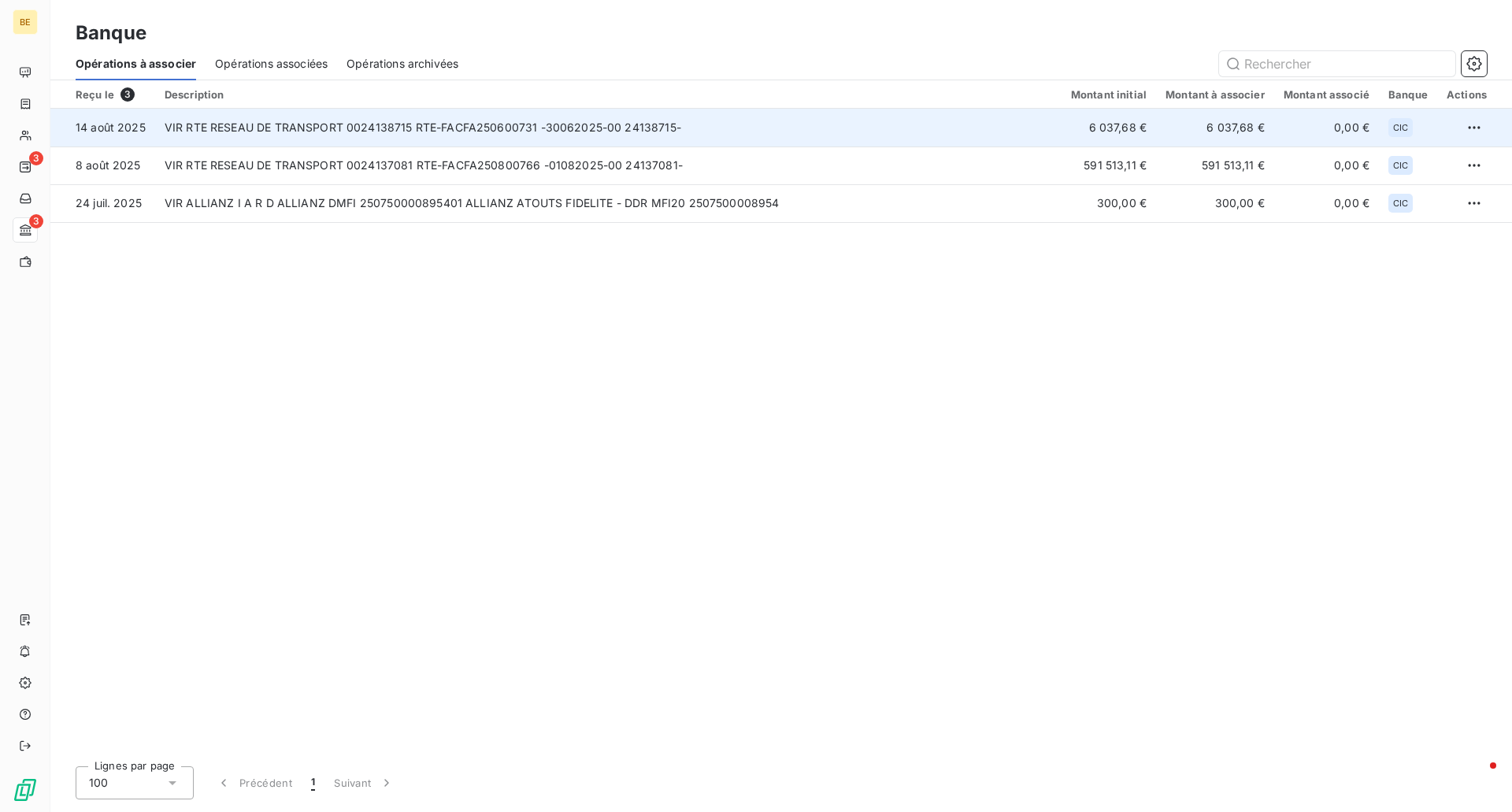
click at [422, 134] on td "VIR RTE RESEAU DE TRANSPORT 0024138715 RTE-FACFA250600731 -30062025-00 24138715-" at bounding box center [608, 127] width 907 height 38
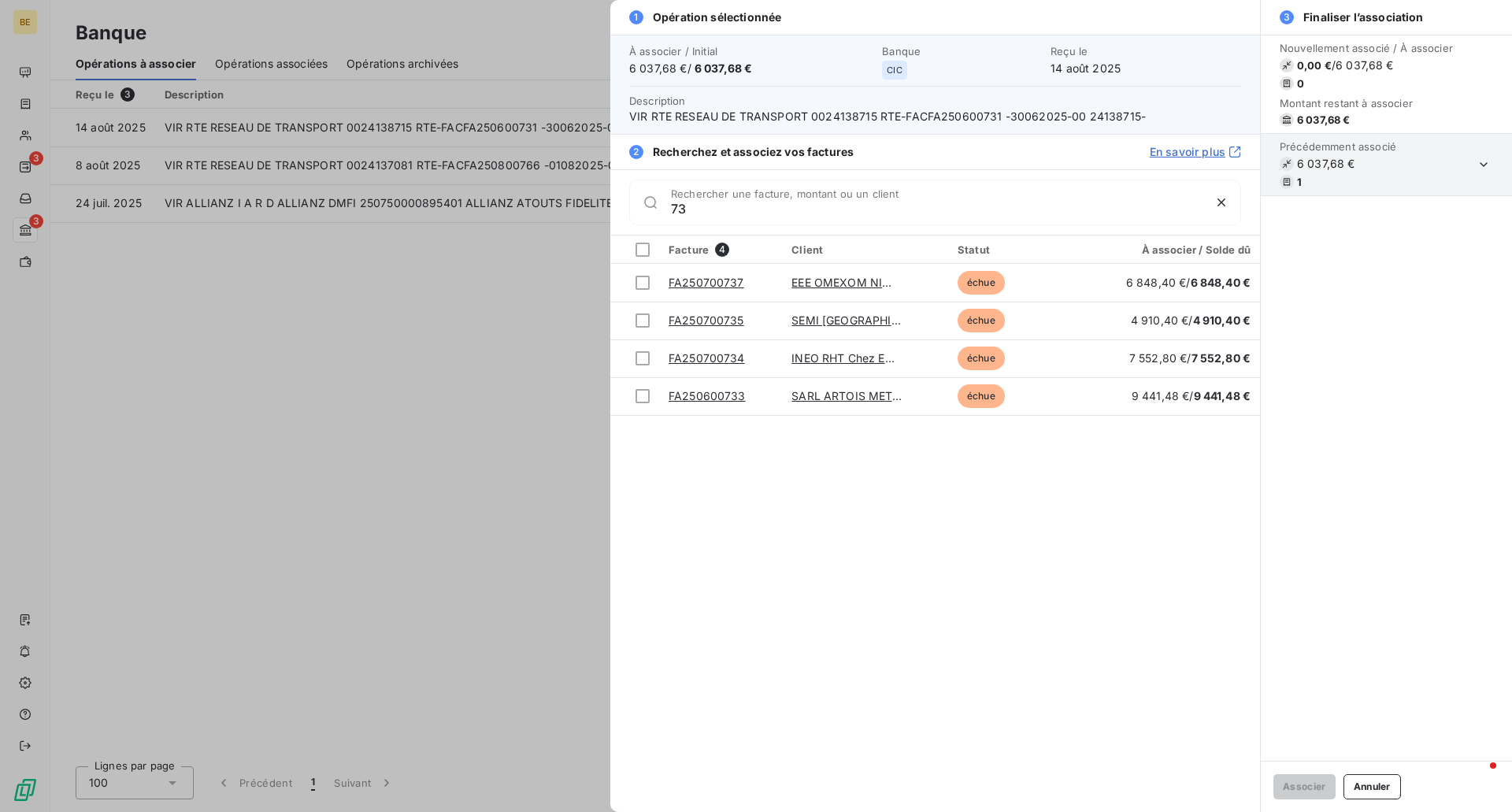
type input "73"
drag, startPoint x: 251, startPoint y: 278, endPoint x: 34, endPoint y: 287, distance: 217.2
click at [34, 287] on div at bounding box center [756, 406] width 1512 height 812
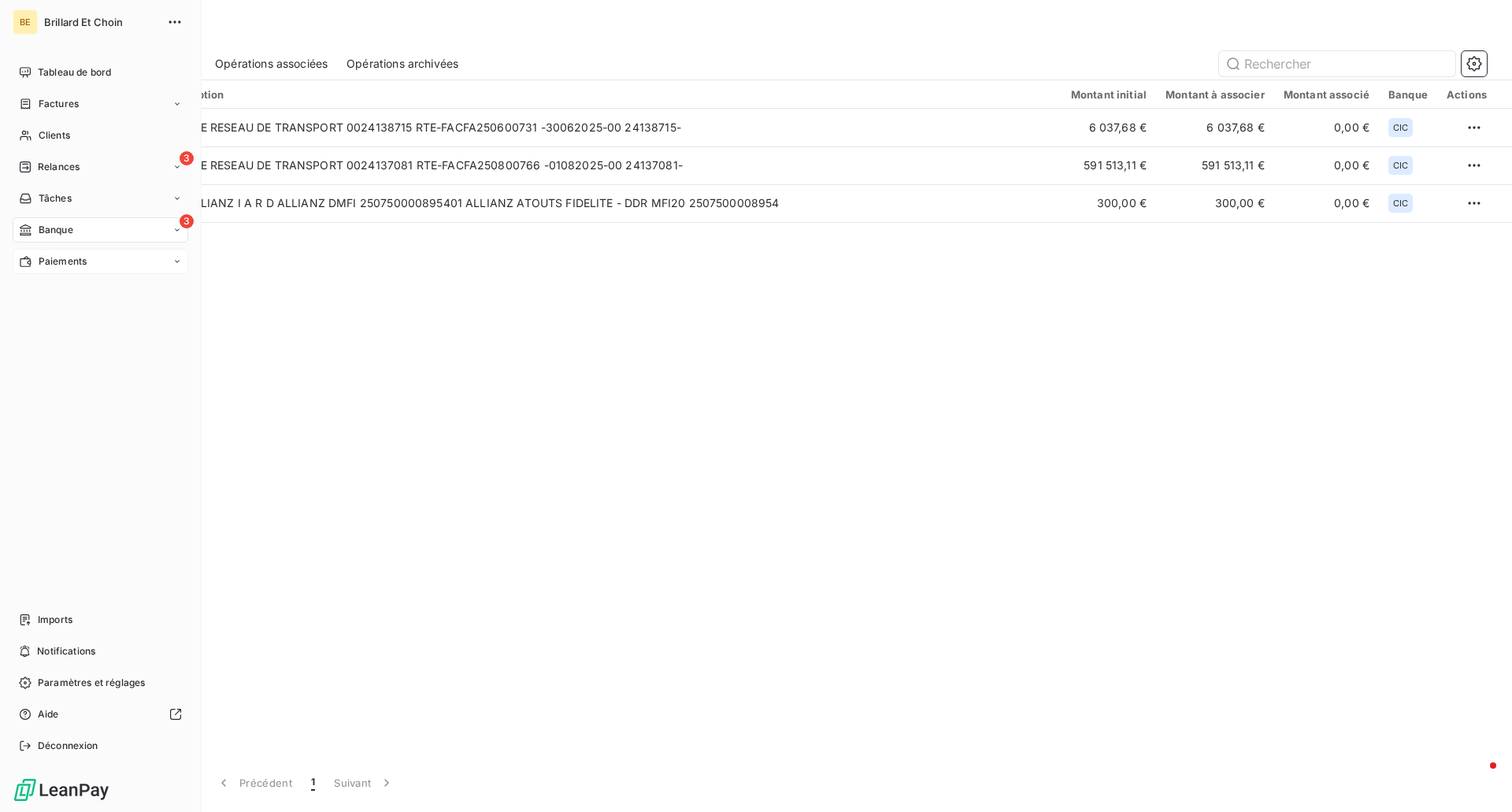
click at [49, 258] on span "Paiements" at bounding box center [62, 261] width 48 height 14
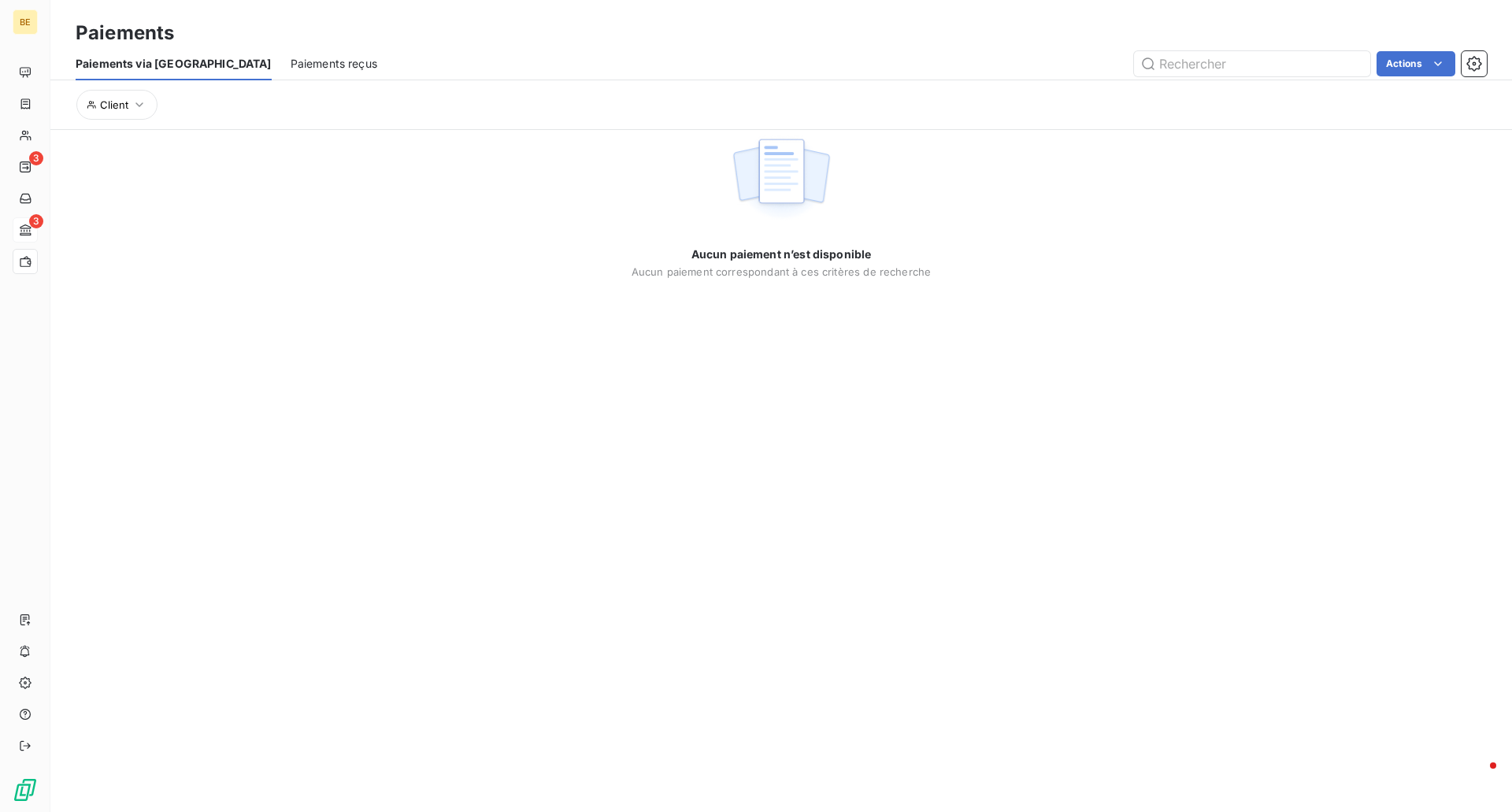
click at [291, 64] on span "Paiements reçus" at bounding box center [334, 64] width 87 height 15
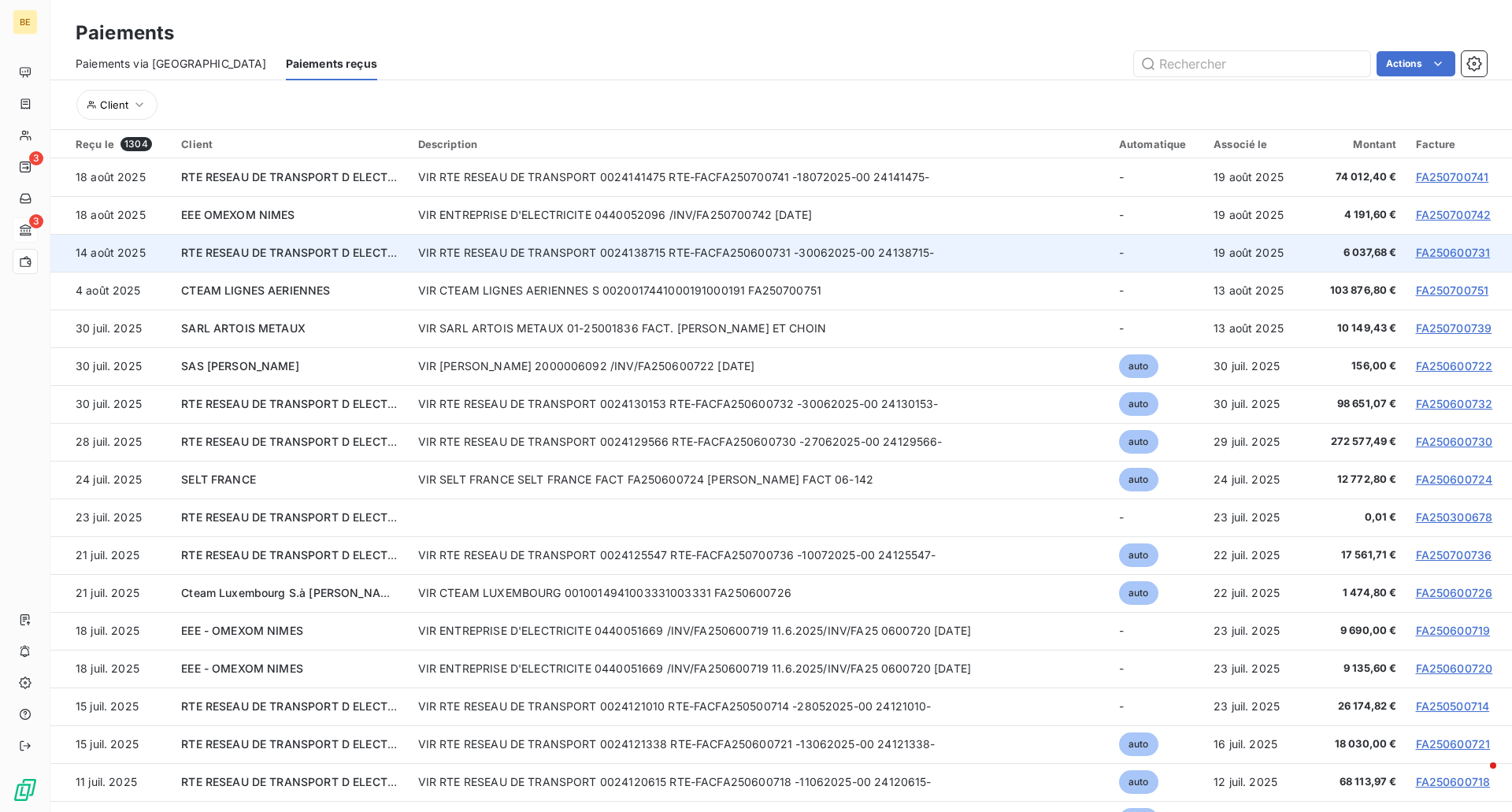
click at [494, 251] on td "VIR RTE RESEAU DE TRANSPORT 0024138715 RTE-FACFA250600731 -30062025-00 24138715-" at bounding box center [759, 252] width 701 height 38
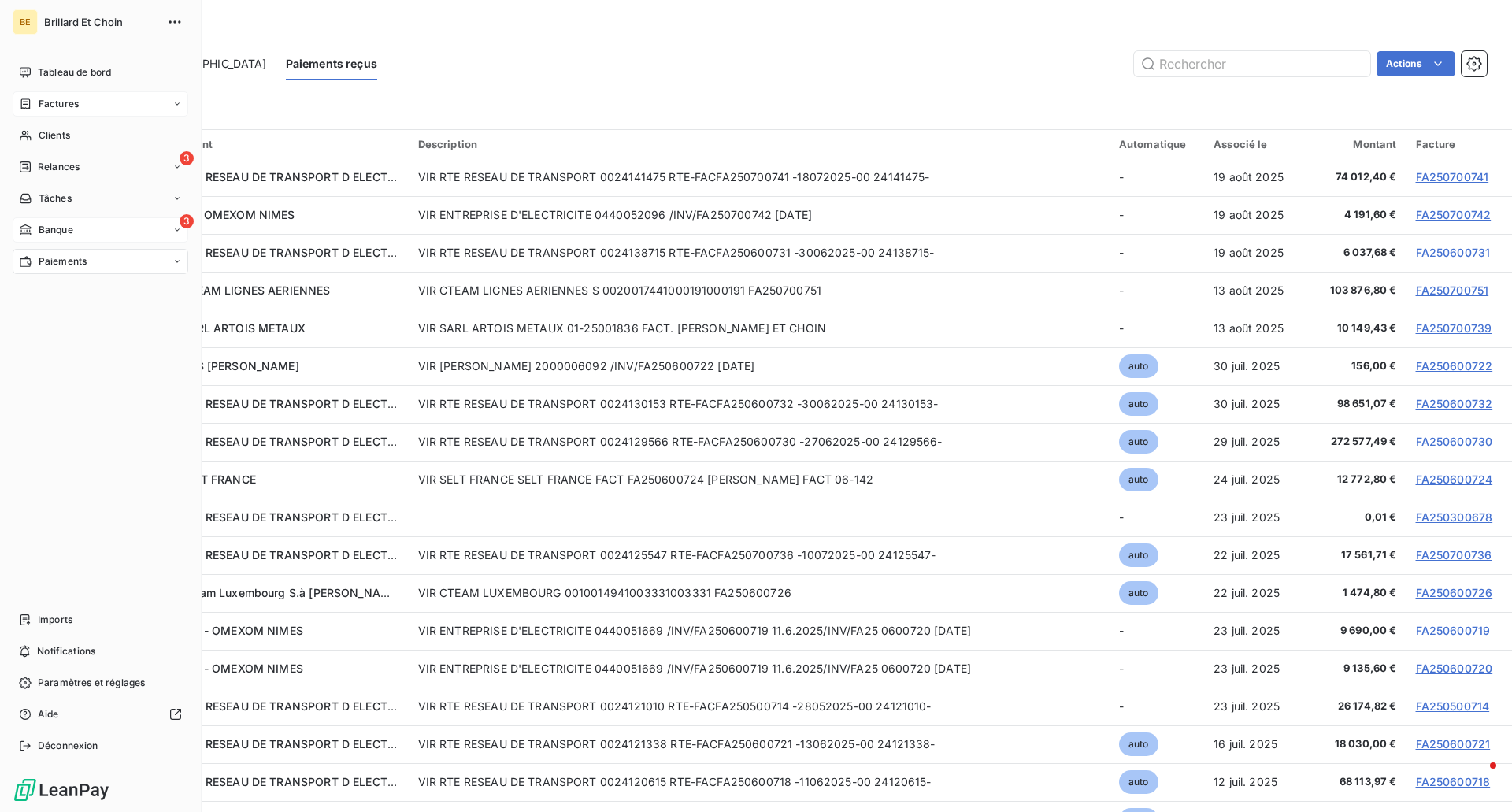
click at [52, 104] on span "Factures" at bounding box center [58, 104] width 40 height 14
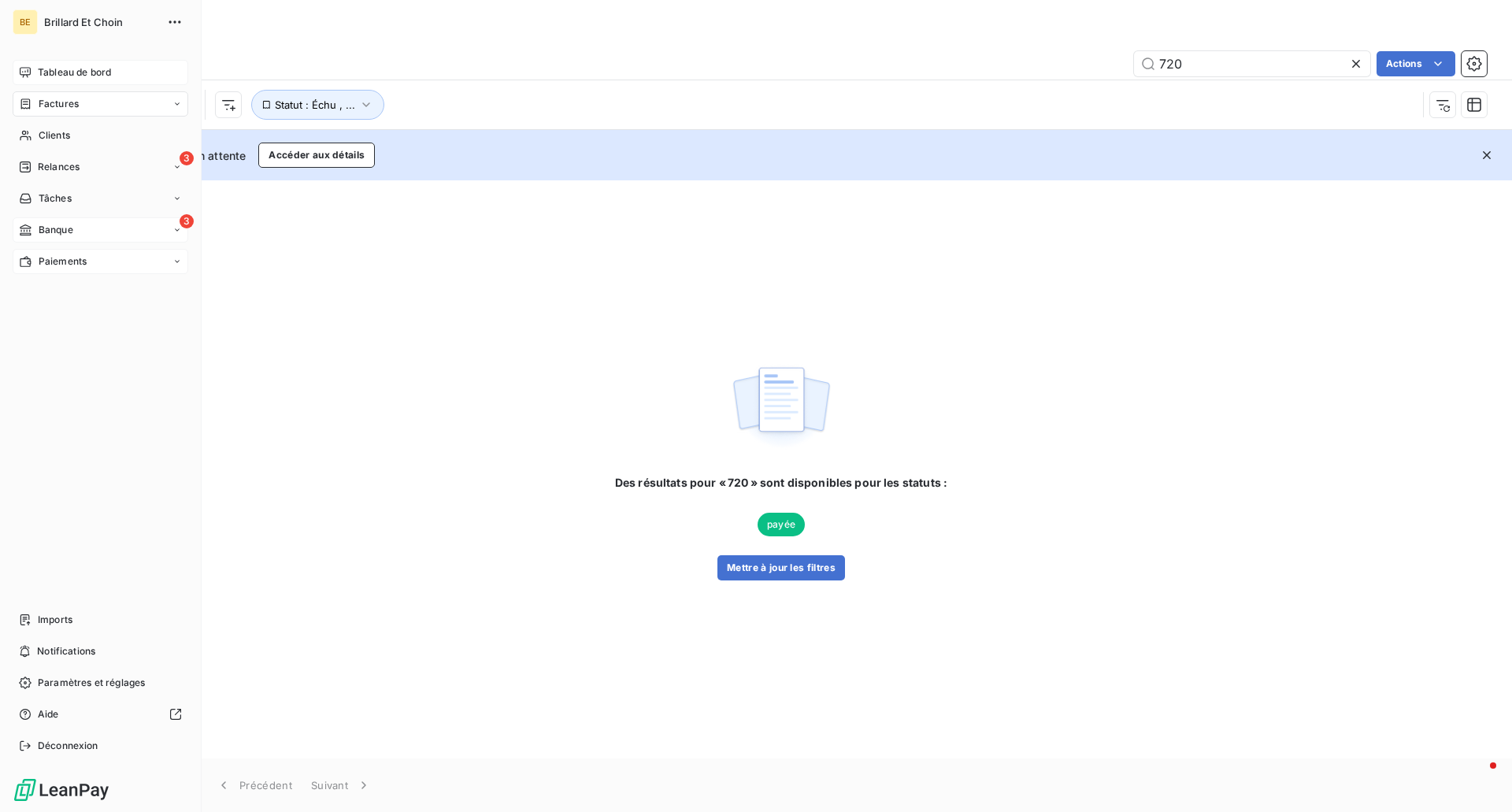
click at [34, 74] on div "Tableau de bord" at bounding box center [101, 72] width 176 height 26
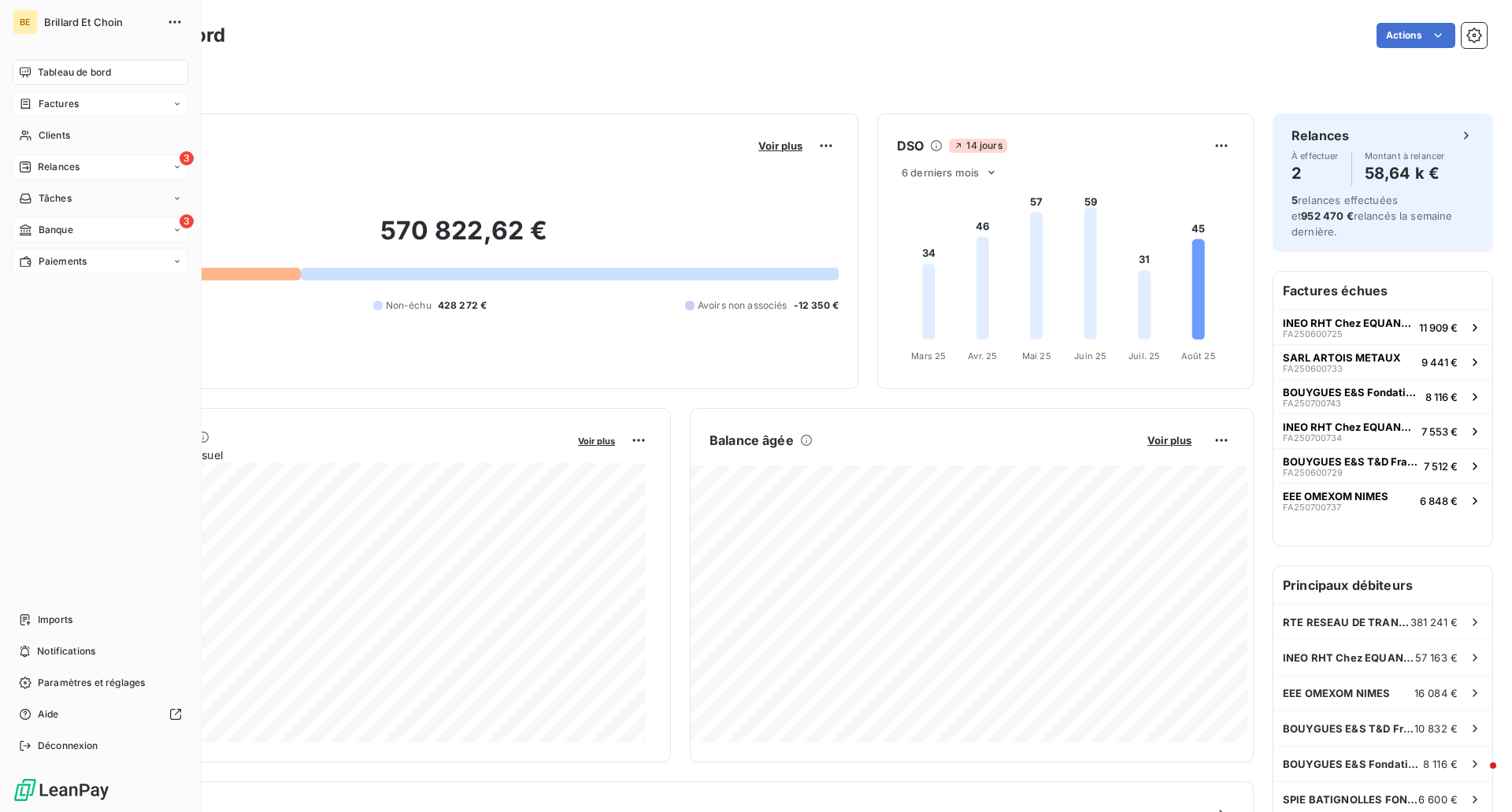
click at [49, 171] on span "Relances" at bounding box center [58, 166] width 42 height 14
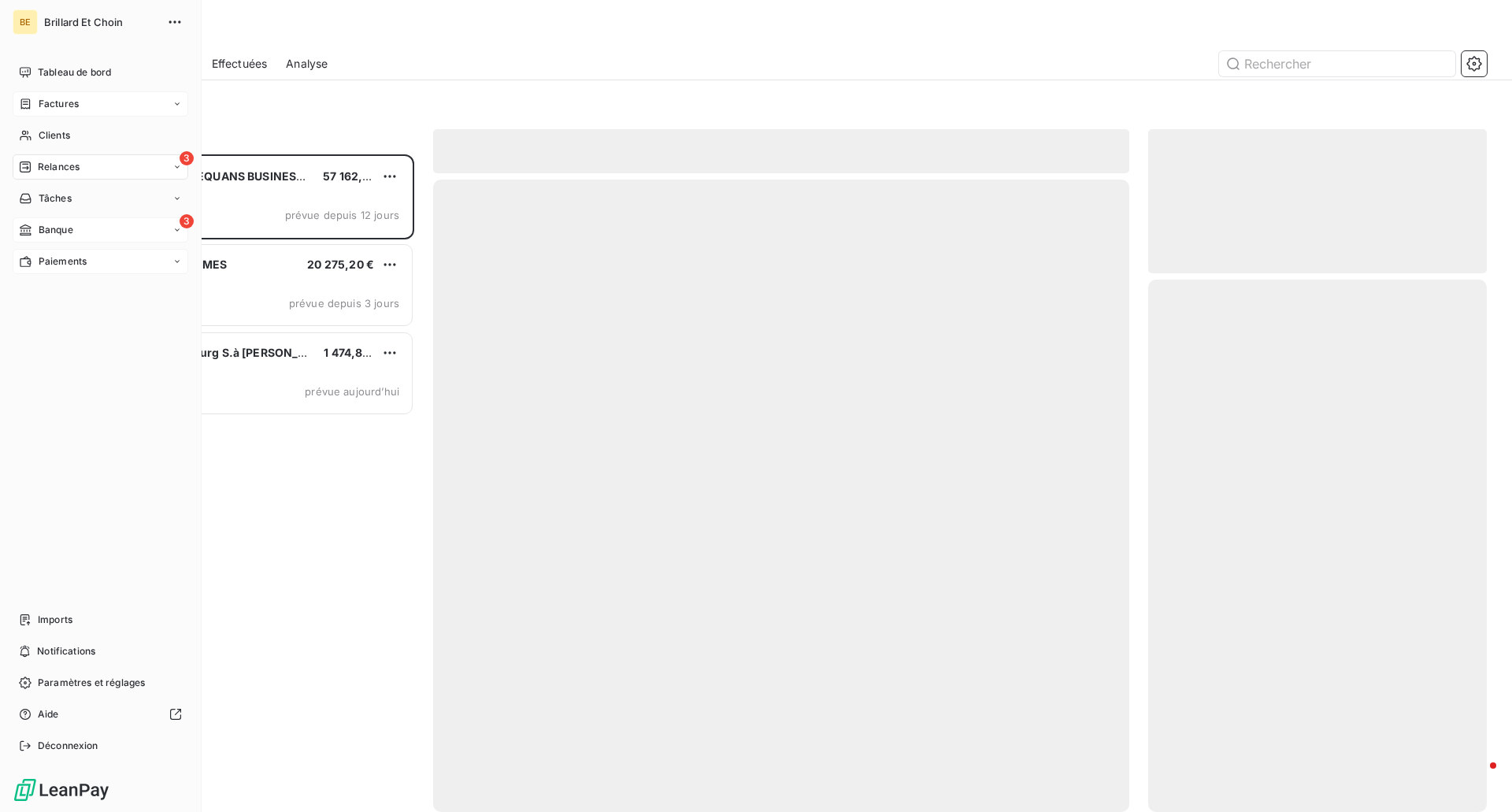
scroll to position [646, 327]
